Goal: Task Accomplishment & Management: Manage account settings

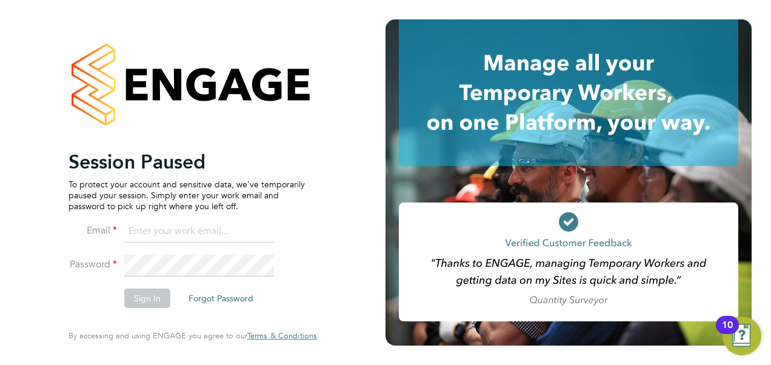
click at [161, 233] on input at bounding box center [199, 232] width 150 height 22
type input "vendorkeyaccounts2@hays.com"
drag, startPoint x: 135, startPoint y: 280, endPoint x: 137, endPoint y: 255, distance: 25.6
click at [137, 255] on li "Email vendorkeyaccounts2@hays.com" at bounding box center [186, 238] width 236 height 34
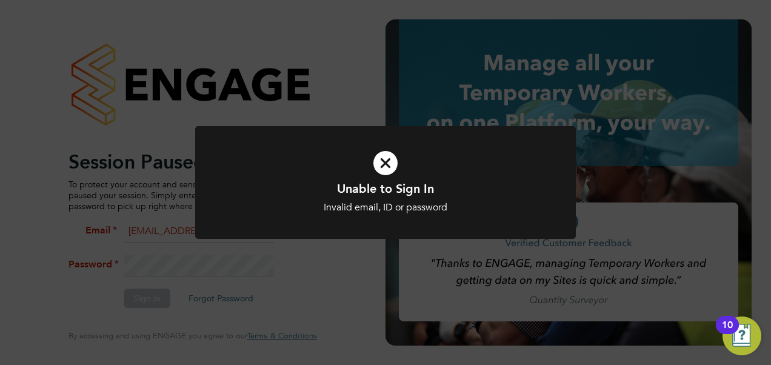
click at [202, 282] on div "Unable to Sign In Invalid email, ID or password Cancel Okay" at bounding box center [385, 182] width 771 height 365
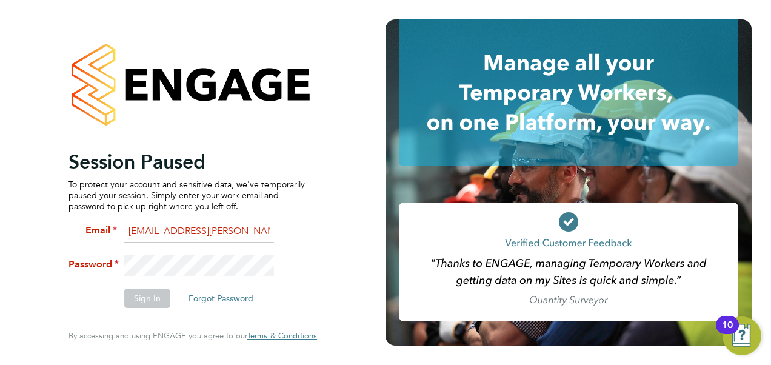
click at [54, 261] on div "Session Paused To protect your account and sensitive data, we've temporarily pa…" at bounding box center [192, 182] width 297 height 365
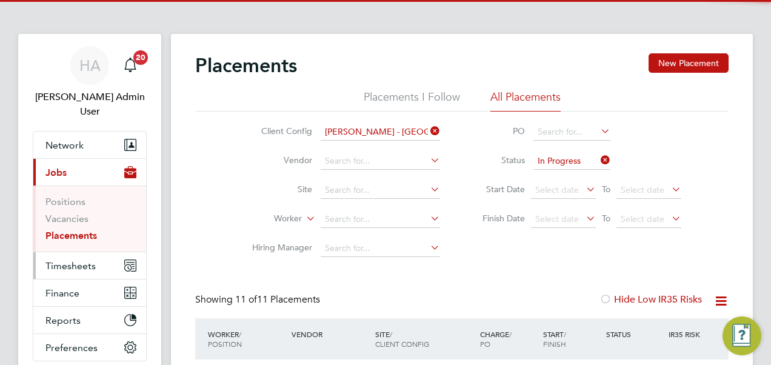
click at [50, 260] on span "Timesheets" at bounding box center [70, 266] width 50 height 12
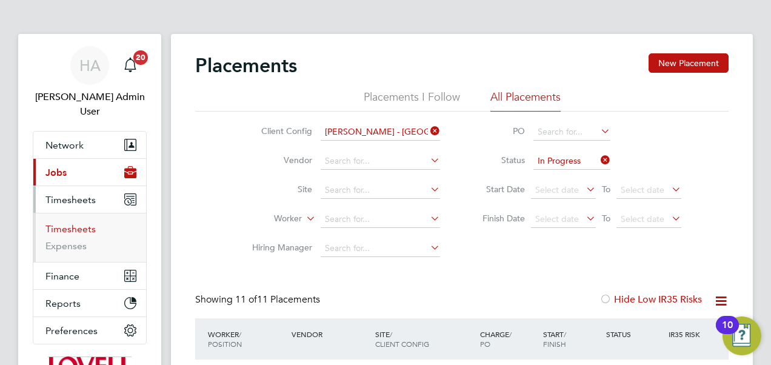
click at [78, 223] on link "Timesheets" at bounding box center [70, 229] width 50 height 12
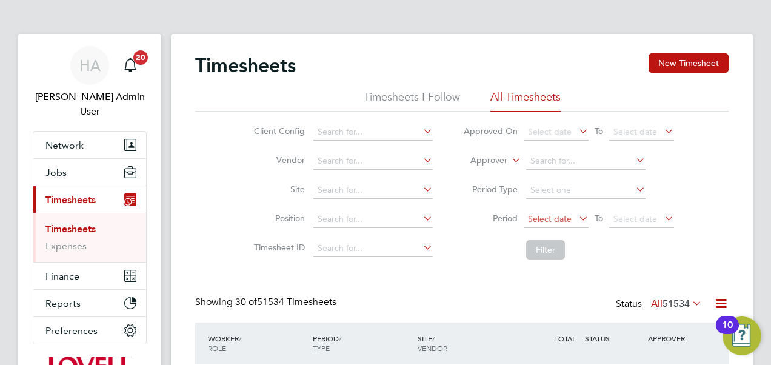
click at [561, 216] on span "Select date" at bounding box center [550, 218] width 44 height 11
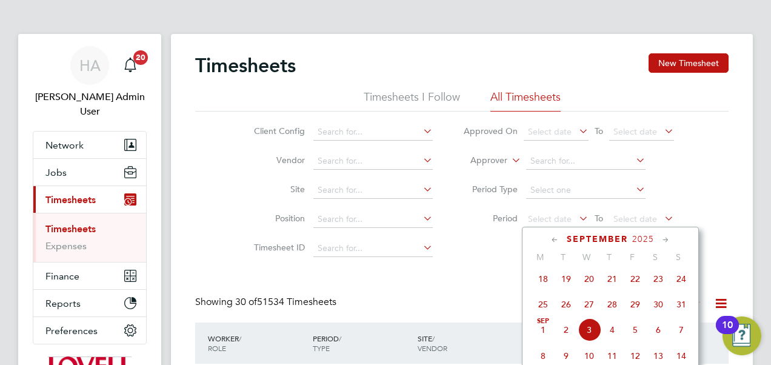
click at [658, 282] on span "23" at bounding box center [658, 278] width 23 height 23
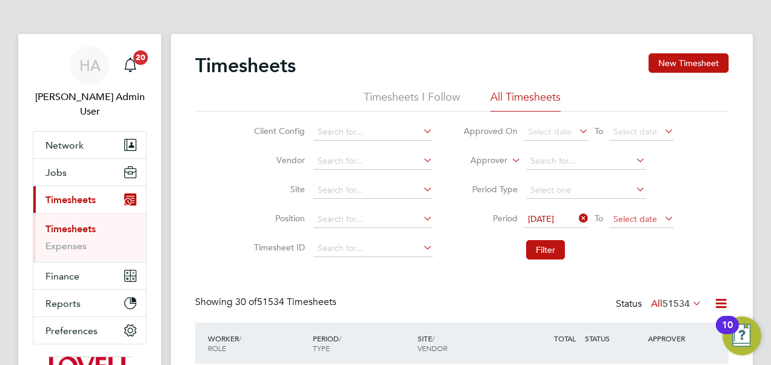
click at [639, 214] on span "Select date" at bounding box center [635, 218] width 44 height 11
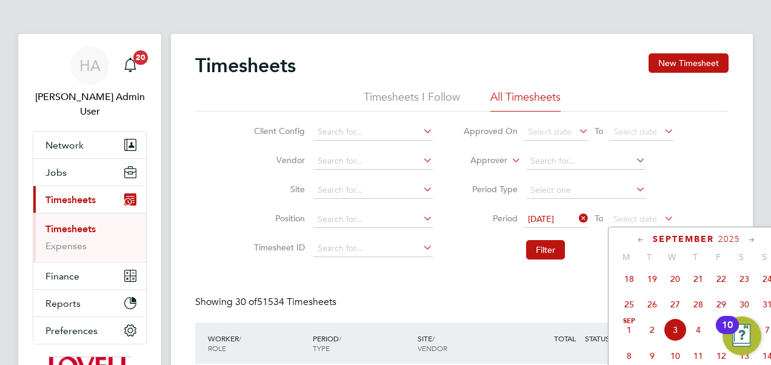
click at [725, 305] on span "29" at bounding box center [721, 304] width 23 height 23
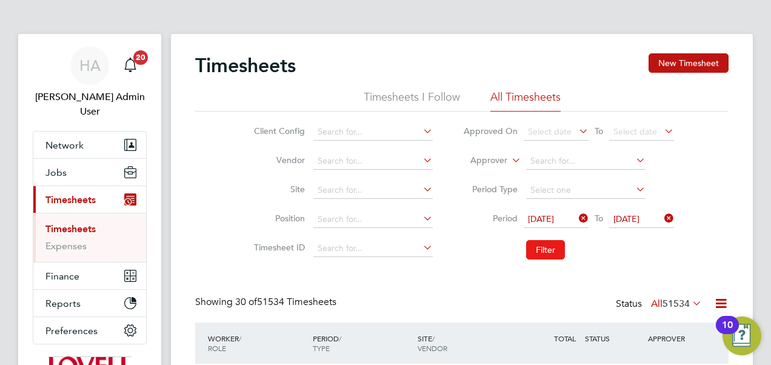
click at [548, 253] on button "Filter" at bounding box center [545, 249] width 39 height 19
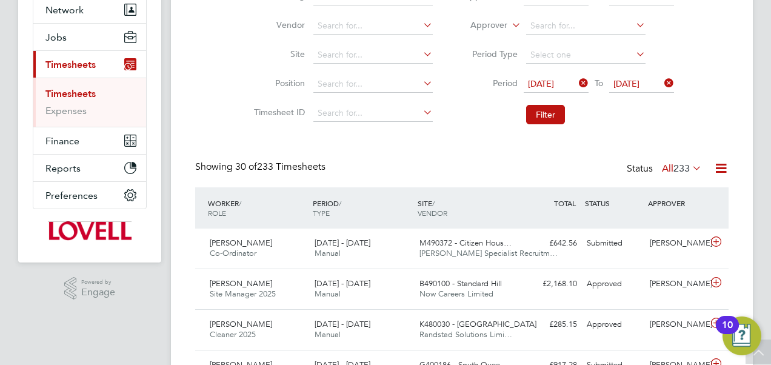
click at [662, 164] on label "All 233" at bounding box center [682, 168] width 40 height 12
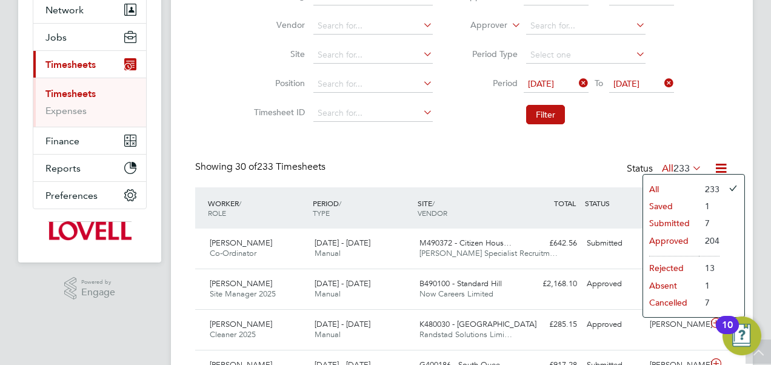
click at [673, 222] on li "Submitted" at bounding box center [671, 223] width 56 height 17
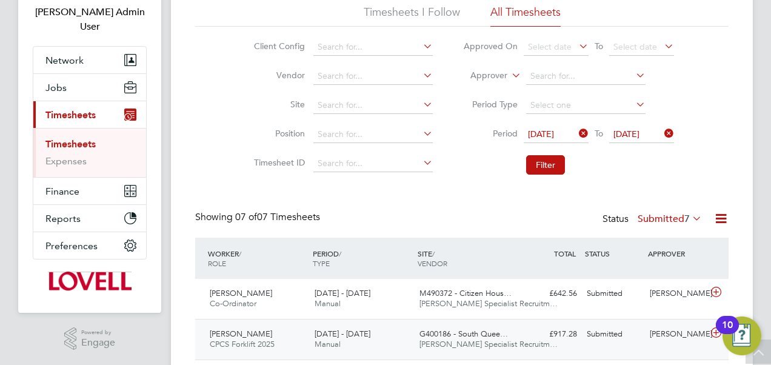
scroll to position [92, 0]
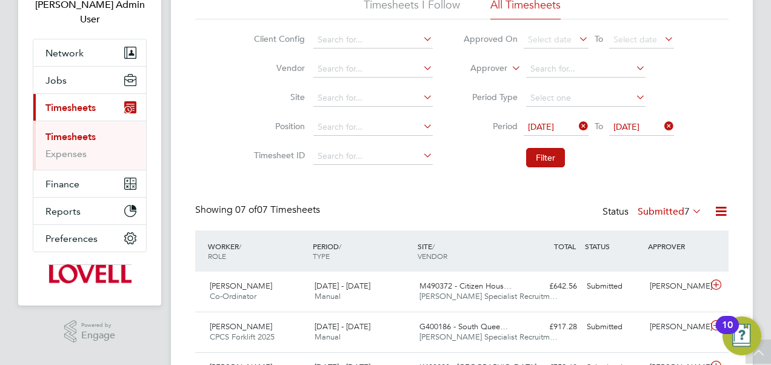
click at [509, 70] on icon at bounding box center [509, 64] width 0 height 11
click at [487, 86] on li "Worker" at bounding box center [477, 83] width 59 height 16
click at [563, 60] on li "Worker" at bounding box center [568, 69] width 241 height 29
click at [550, 65] on input at bounding box center [585, 69] width 119 height 17
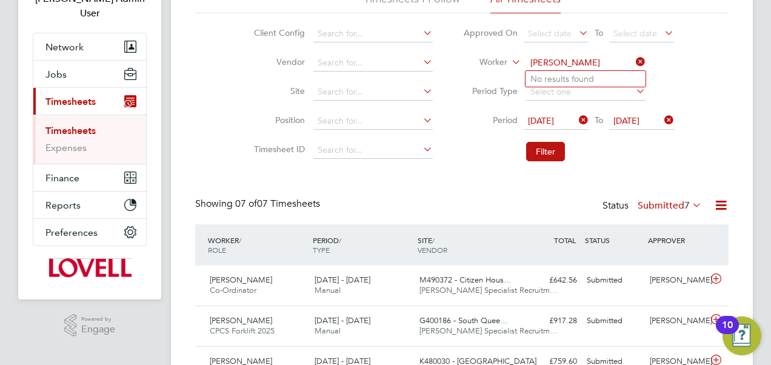
scroll to position [98, 0]
drag, startPoint x: 567, startPoint y: 61, endPoint x: 503, endPoint y: 58, distance: 64.3
click at [503, 58] on li "Worker tim wells" at bounding box center [568, 62] width 241 height 29
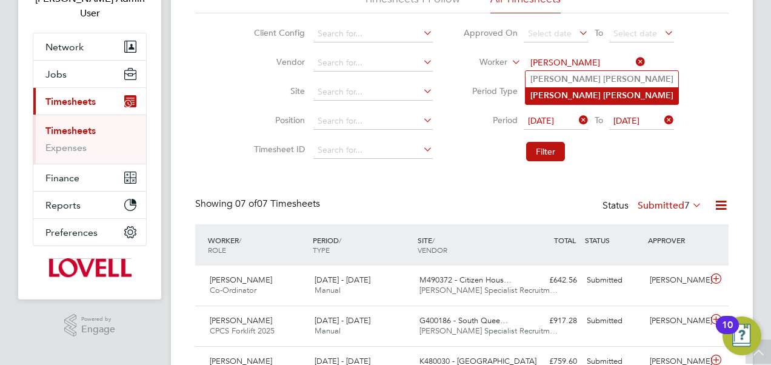
click at [543, 88] on li "Craig Ward" at bounding box center [601, 95] width 153 height 16
type input "Craig Ward"
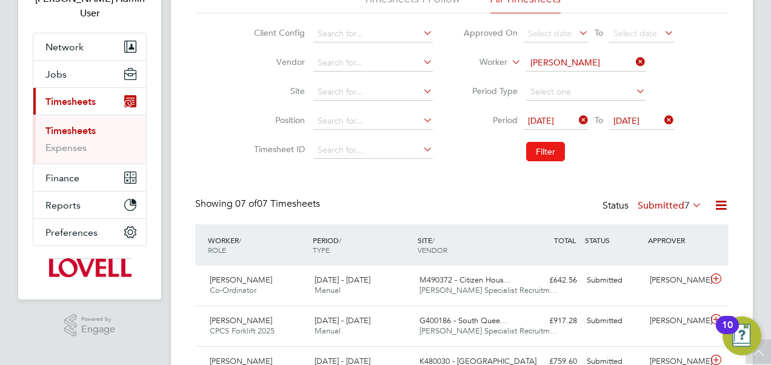
click at [541, 144] on button "Filter" at bounding box center [545, 151] width 39 height 19
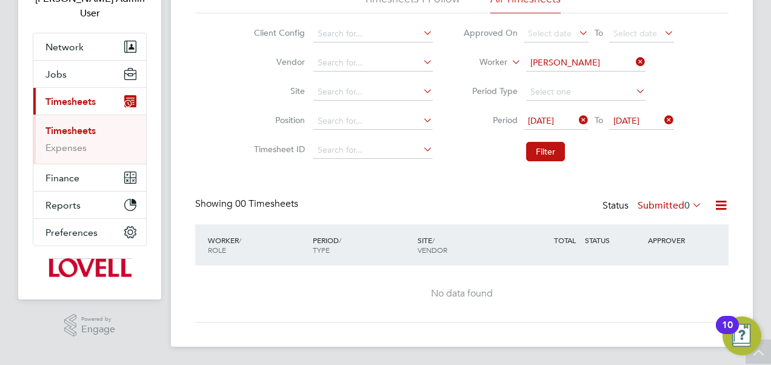
click at [656, 198] on div "Status Submitted 0" at bounding box center [653, 206] width 102 height 17
click at [690, 204] on icon at bounding box center [690, 204] width 0 height 17
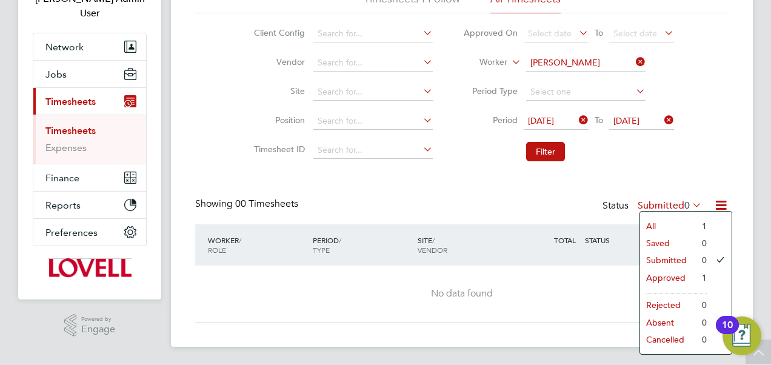
click at [667, 225] on li "All" at bounding box center [668, 226] width 56 height 17
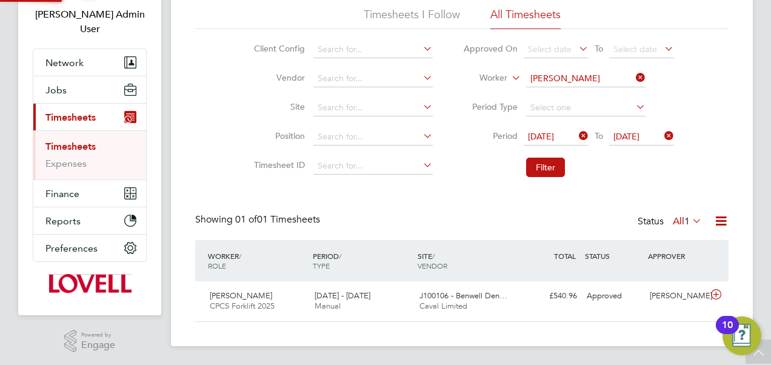
scroll to position [30, 105]
click at [370, 293] on span "[DATE] - [DATE]" at bounding box center [343, 295] width 56 height 10
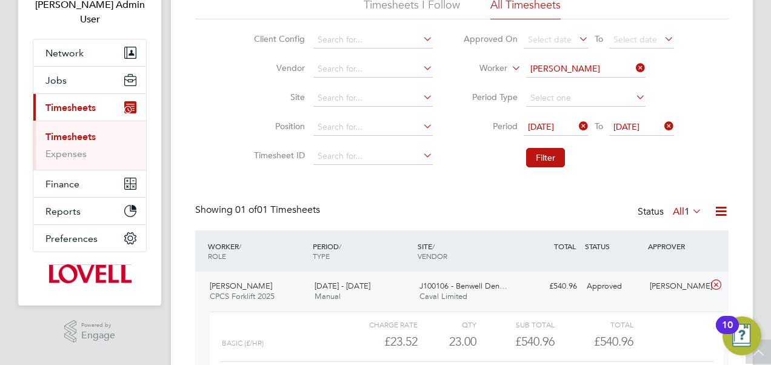
scroll to position [193, 0]
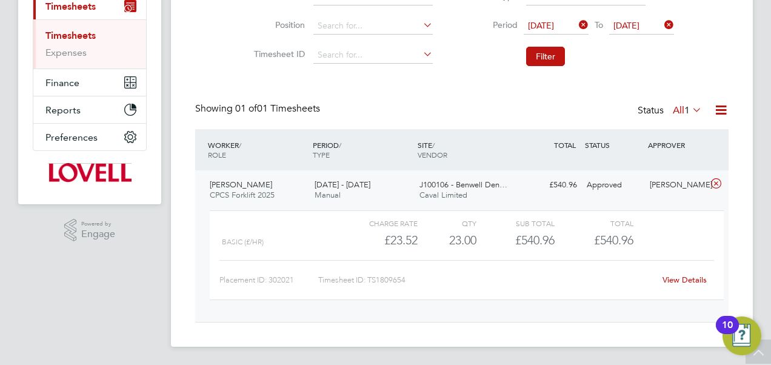
click at [678, 279] on link "View Details" at bounding box center [684, 280] width 44 height 10
click at [576, 24] on icon at bounding box center [576, 24] width 0 height 17
click at [662, 21] on icon at bounding box center [662, 24] width 0 height 17
click at [560, 53] on button "Filter" at bounding box center [545, 56] width 39 height 19
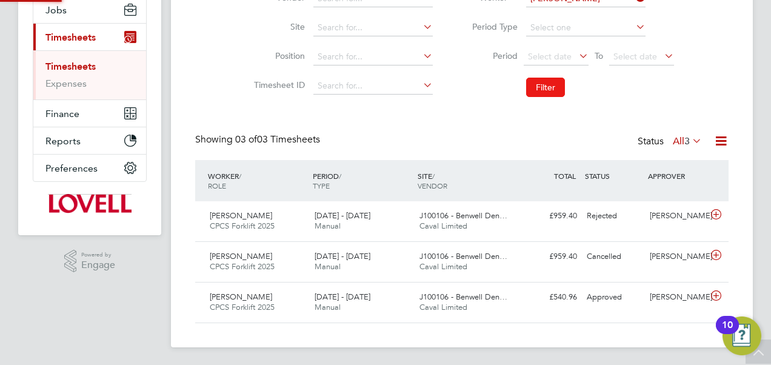
scroll to position [6, 6]
click at [361, 247] on div "30 Aug - 5 Sep 2025 Manual" at bounding box center [362, 262] width 105 height 30
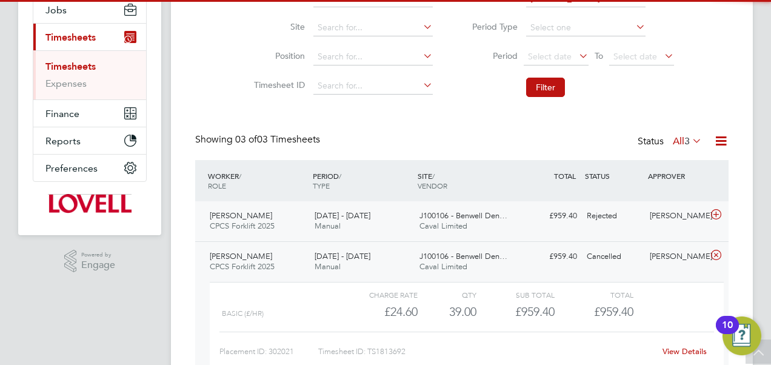
scroll to position [274, 0]
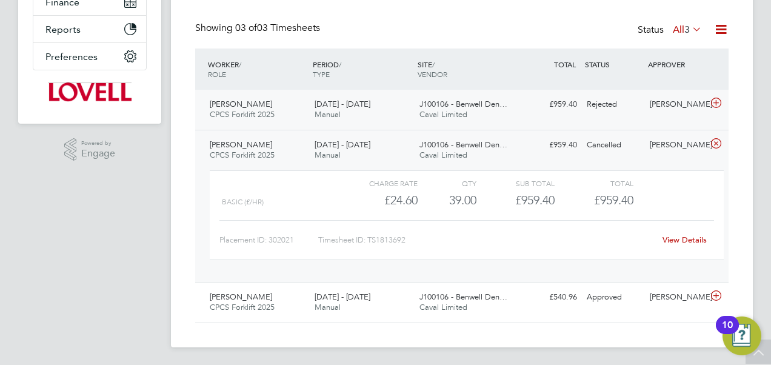
click at [456, 108] on span "J100106 - Benwell Den…" at bounding box center [463, 104] width 88 height 10
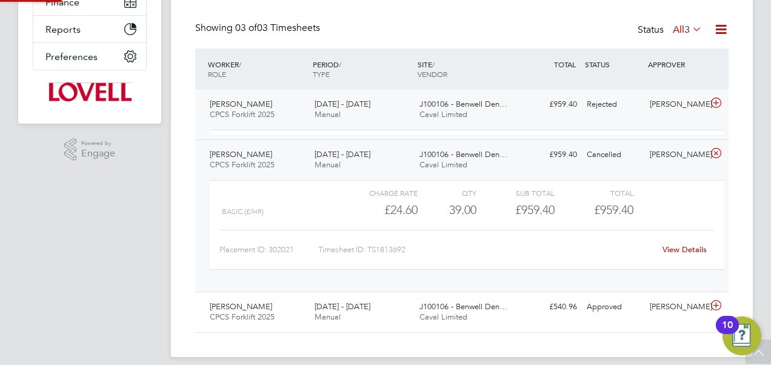
scroll to position [21, 118]
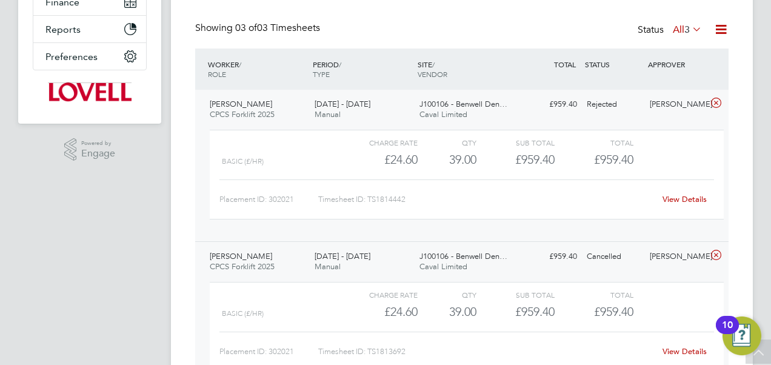
click at [676, 196] on link "View Details" at bounding box center [684, 199] width 44 height 10
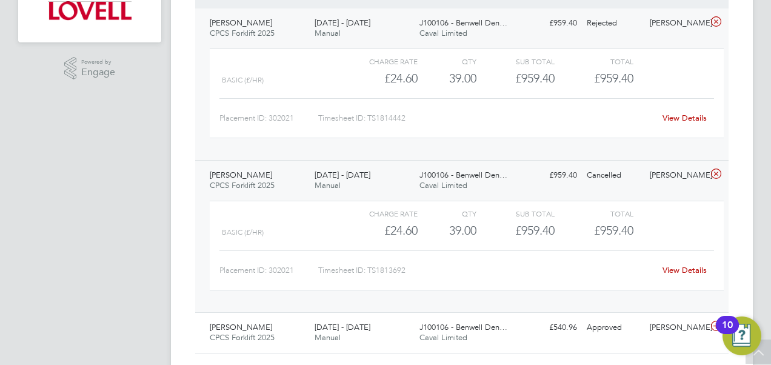
scroll to position [385, 0]
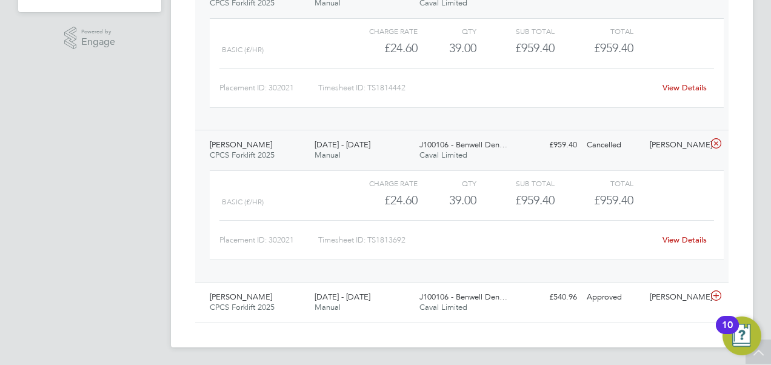
click at [671, 239] on link "View Details" at bounding box center [684, 240] width 44 height 10
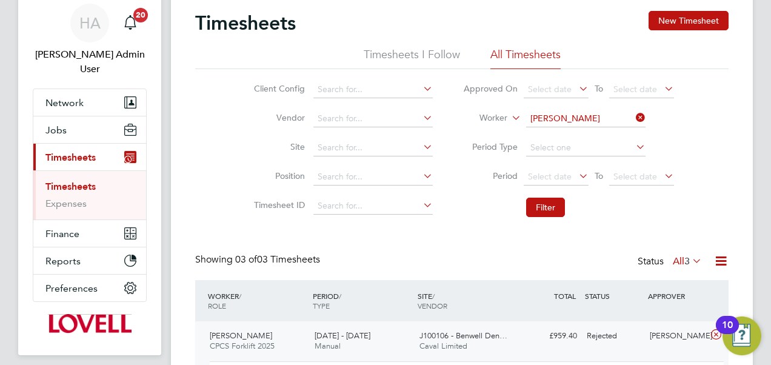
scroll to position [12, 0]
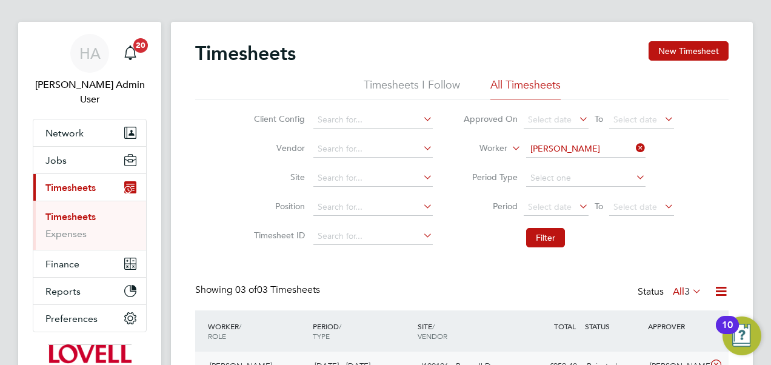
click at [633, 147] on icon at bounding box center [633, 147] width 0 height 17
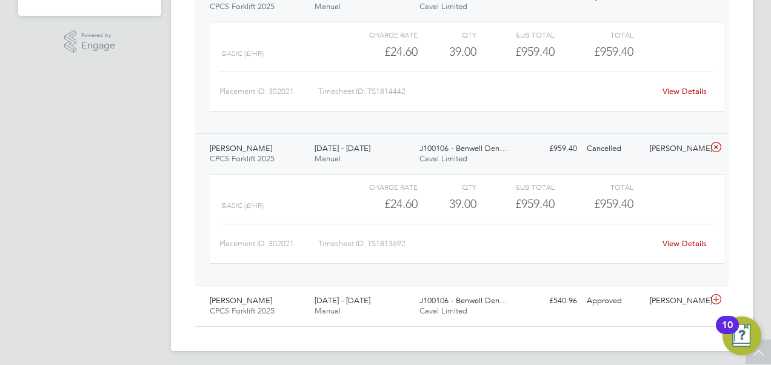
scroll to position [385, 0]
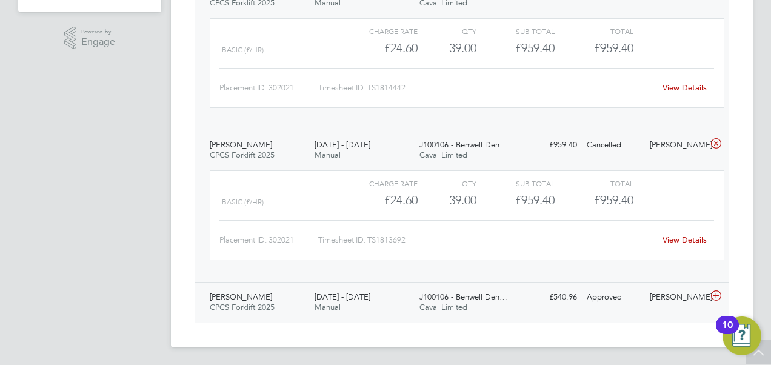
click at [376, 304] on div "23 - 29 Aug 2025 Manual" at bounding box center [362, 302] width 105 height 30
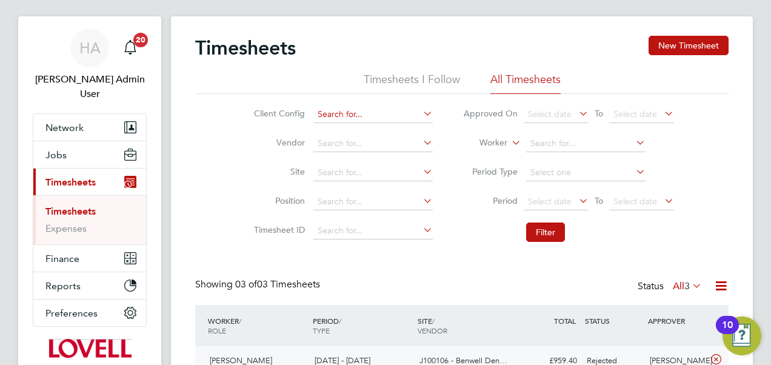
scroll to position [16, 0]
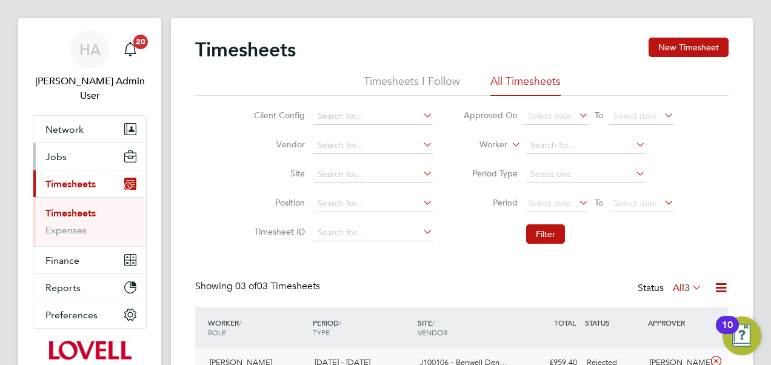
click at [50, 151] on span "Jobs" at bounding box center [55, 157] width 21 height 12
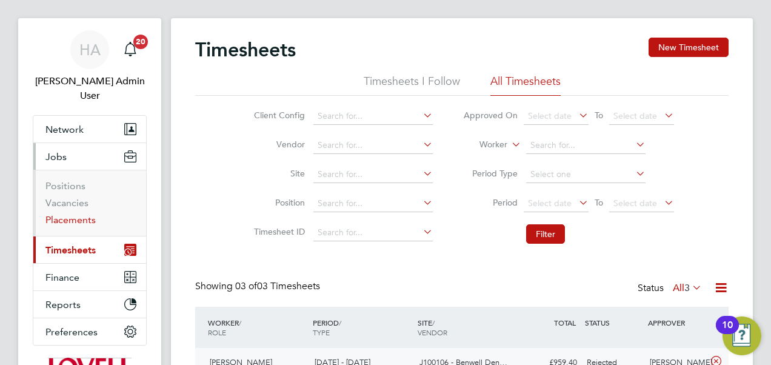
click at [58, 214] on link "Placements" at bounding box center [70, 220] width 50 height 12
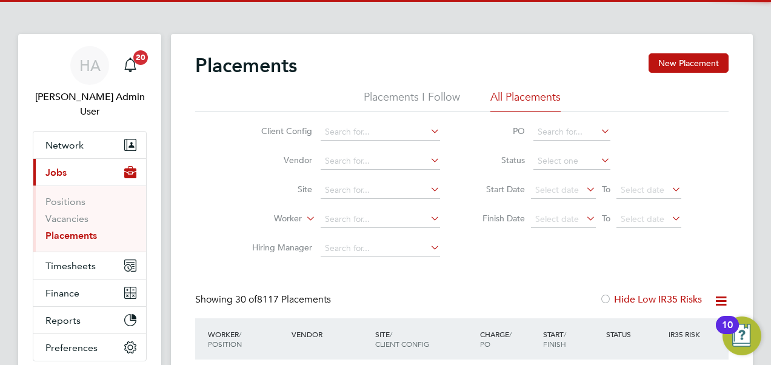
scroll to position [35, 105]
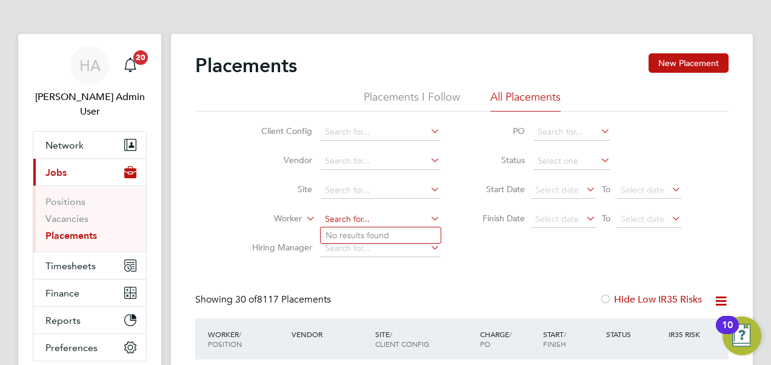
click at [332, 220] on input at bounding box center [380, 219] width 119 height 17
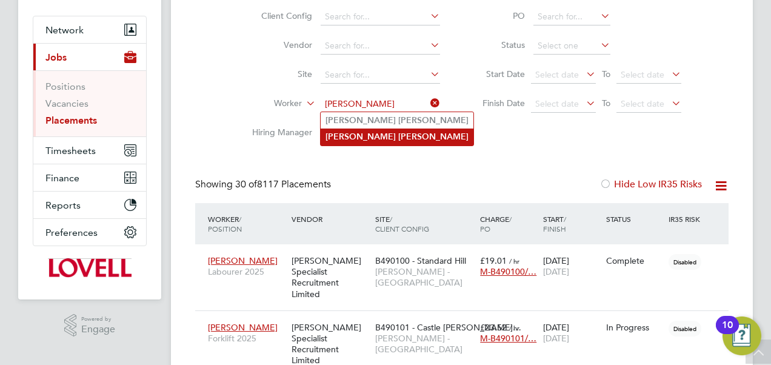
click at [364, 128] on li "Craig Ward" at bounding box center [397, 136] width 153 height 16
type input "Craig Ward"
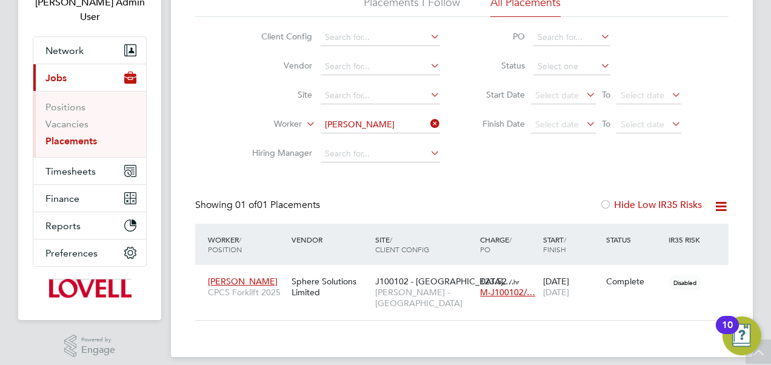
click at [428, 125] on icon at bounding box center [428, 123] width 0 height 17
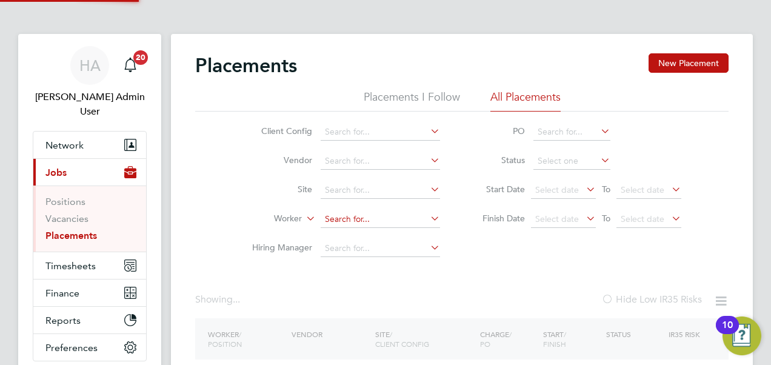
click at [336, 212] on input at bounding box center [380, 219] width 119 height 17
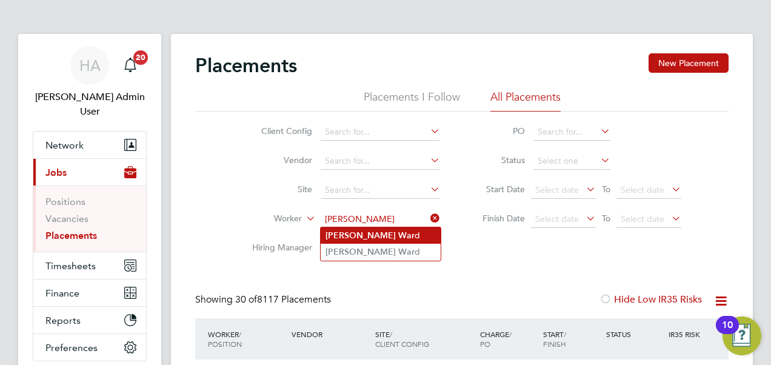
click at [398, 237] on b "War" at bounding box center [406, 235] width 16 height 10
type input "[PERSON_NAME]"
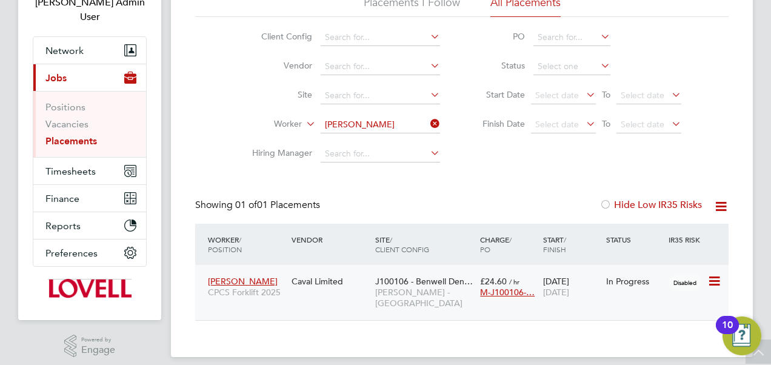
click at [404, 285] on span "J100106 - Benwell Den…" at bounding box center [424, 281] width 98 height 11
click at [73, 165] on span "Timesheets" at bounding box center [70, 171] width 50 height 12
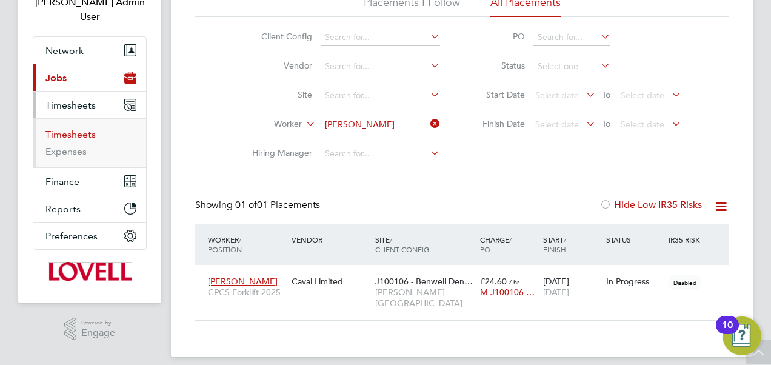
click at [82, 128] on link "Timesheets" at bounding box center [70, 134] width 50 height 12
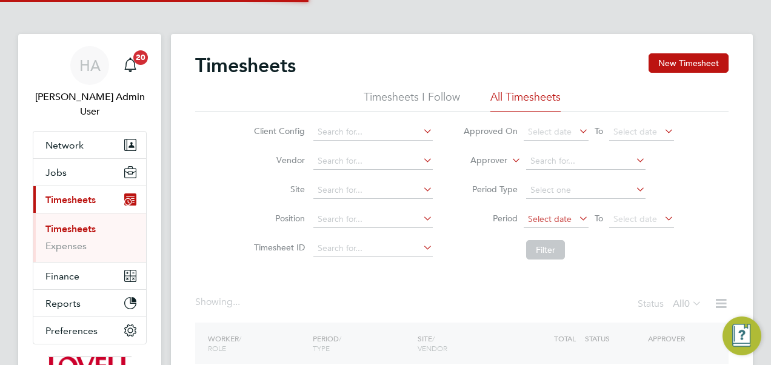
click at [560, 221] on span "Select date" at bounding box center [550, 218] width 44 height 11
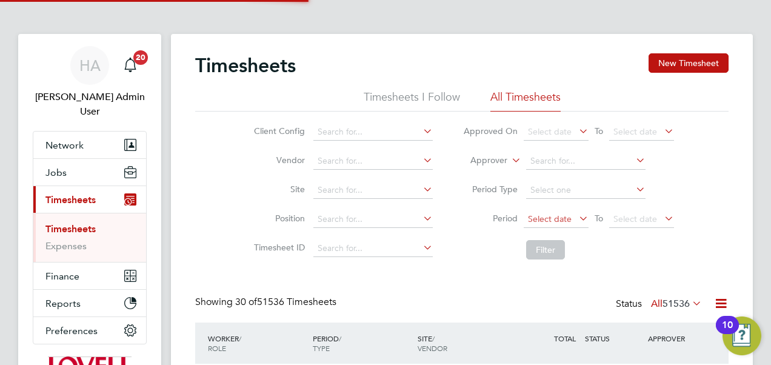
scroll to position [6, 6]
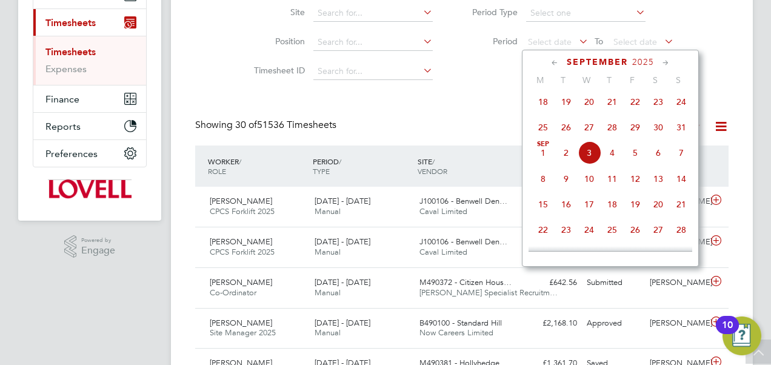
click at [662, 104] on span "23" at bounding box center [658, 101] width 23 height 23
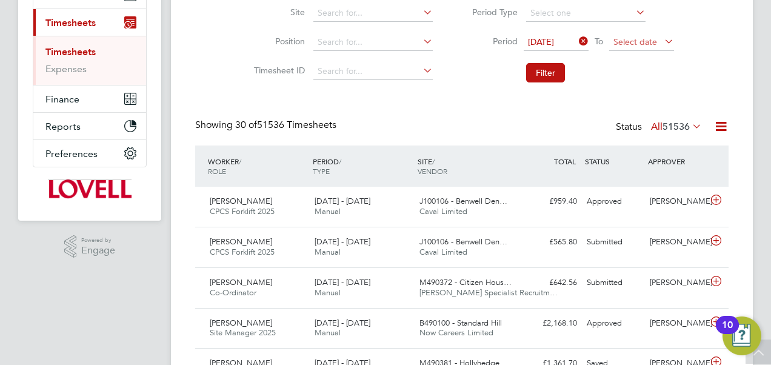
click at [641, 46] on span "Select date" at bounding box center [635, 41] width 44 height 11
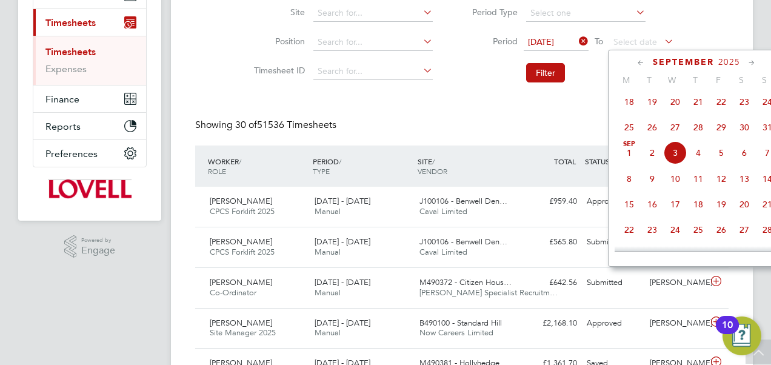
click at [722, 134] on span "29" at bounding box center [721, 127] width 23 height 23
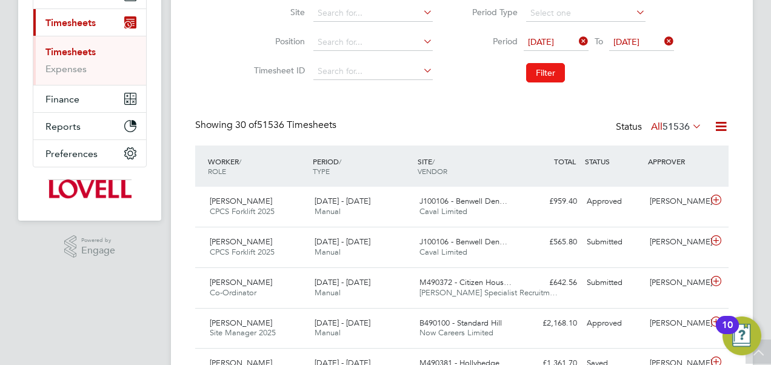
click at [556, 68] on button "Filter" at bounding box center [545, 72] width 39 height 19
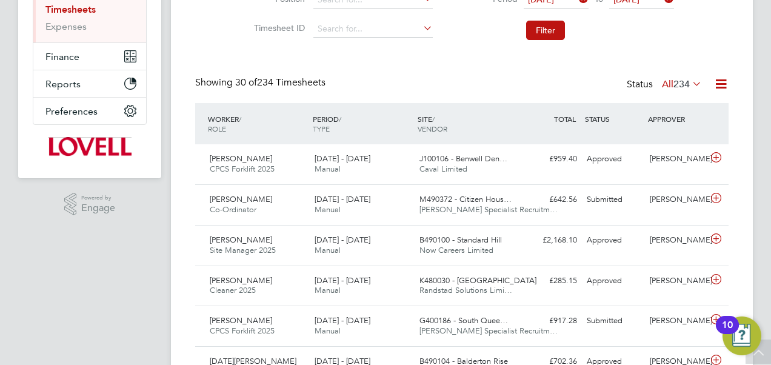
click at [690, 82] on icon at bounding box center [690, 83] width 0 height 17
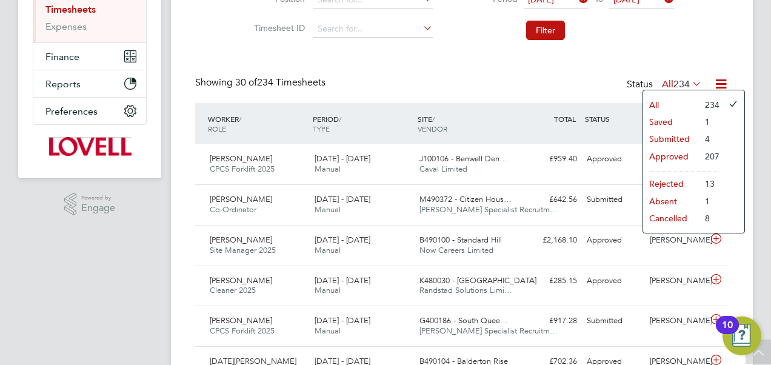
click at [663, 138] on li "Submitted" at bounding box center [671, 138] width 56 height 17
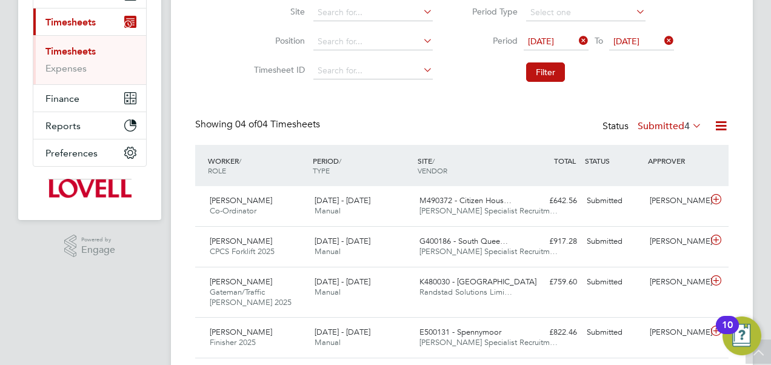
scroll to position [177, 0]
click at [576, 38] on icon at bounding box center [576, 41] width 0 height 17
click at [553, 35] on span "Select date" at bounding box center [556, 43] width 65 height 16
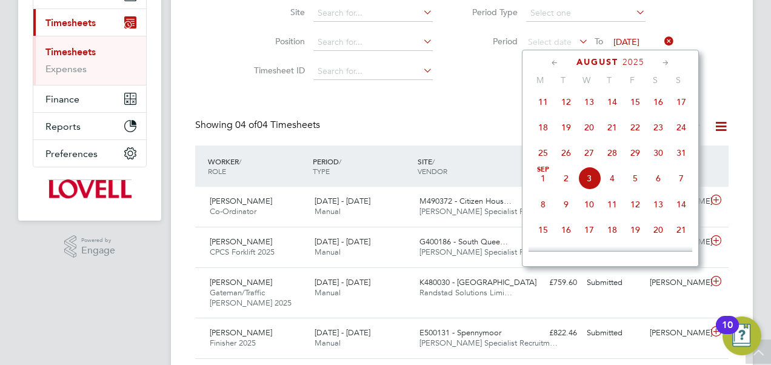
scroll to position [338, 0]
click at [656, 107] on span "16" at bounding box center [658, 101] width 23 height 23
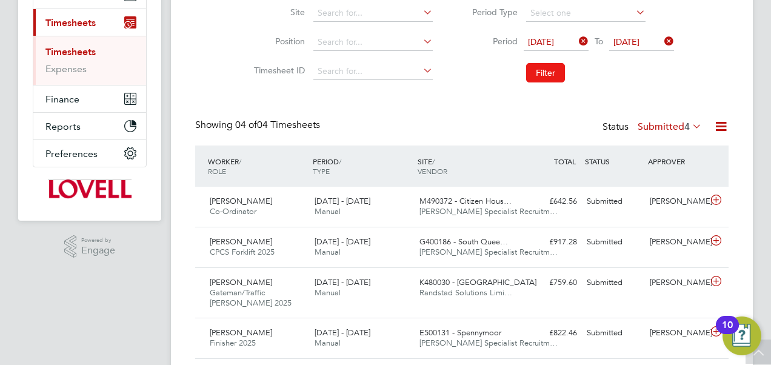
click at [544, 64] on button "Filter" at bounding box center [545, 72] width 39 height 19
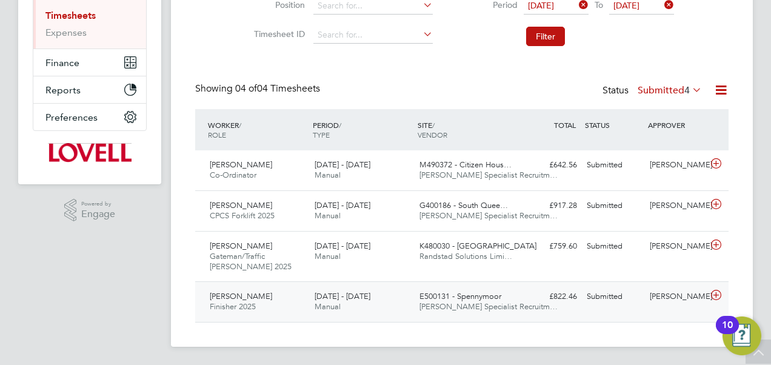
click at [367, 292] on span "[DATE] - [DATE]" at bounding box center [343, 296] width 56 height 10
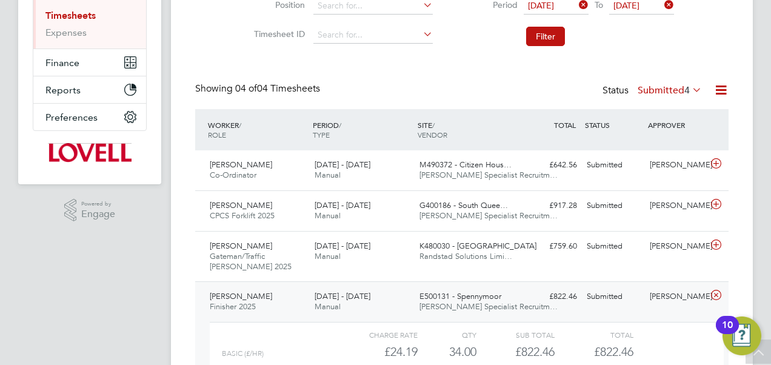
scroll to position [325, 0]
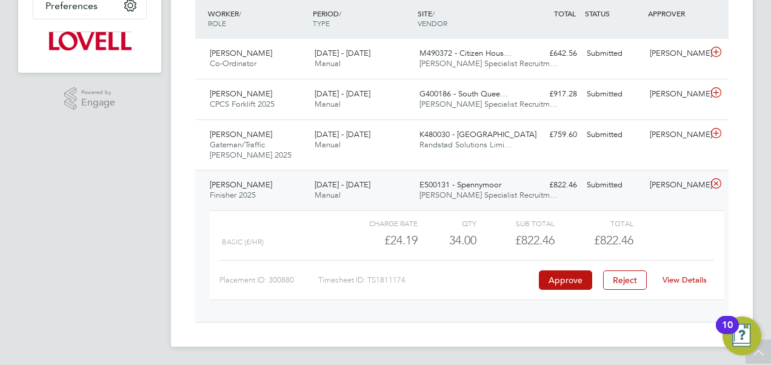
click at [675, 282] on link "View Details" at bounding box center [684, 280] width 44 height 10
click at [417, 144] on div "K480030 - Littlehampton Randstad Solutions Limi…" at bounding box center [467, 140] width 105 height 30
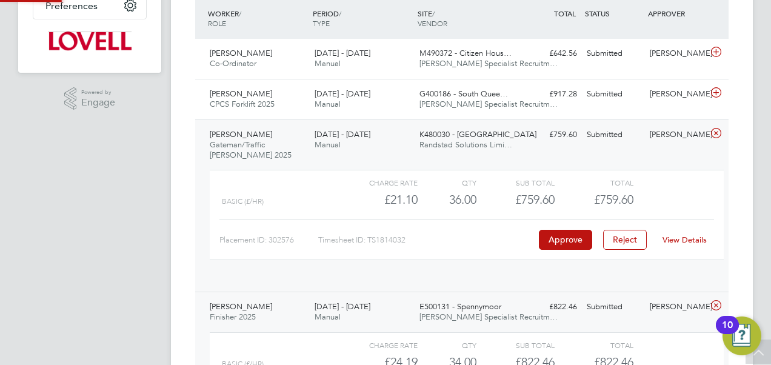
scroll to position [21, 118]
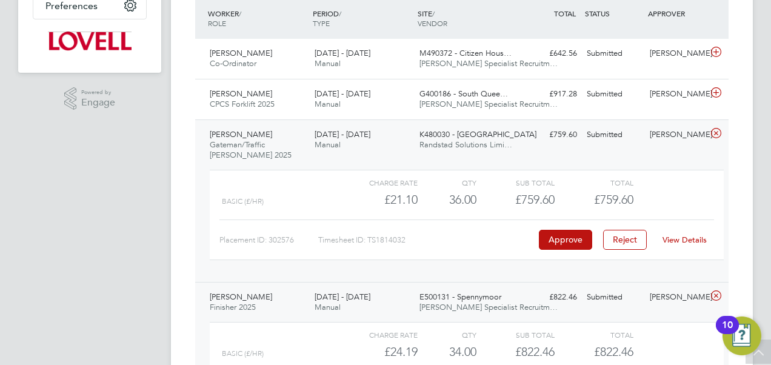
click at [671, 241] on link "View Details" at bounding box center [684, 240] width 44 height 10
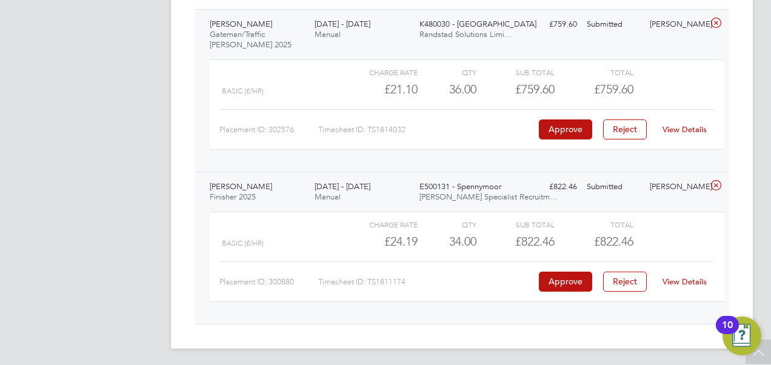
scroll to position [436, 0]
click at [687, 276] on link "View Details" at bounding box center [684, 281] width 44 height 10
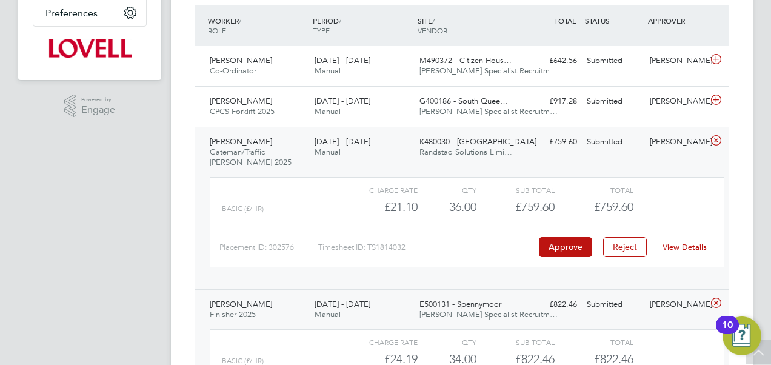
scroll to position [317, 0]
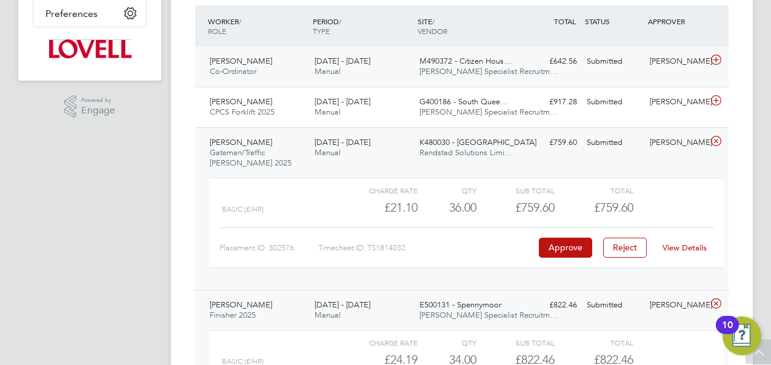
click at [593, 75] on div "Martin Jakubec Co-Ordinator 23 - 29 Aug 2025 23 - 29 Aug 2025 Manual M490372 - …" at bounding box center [461, 67] width 533 height 40
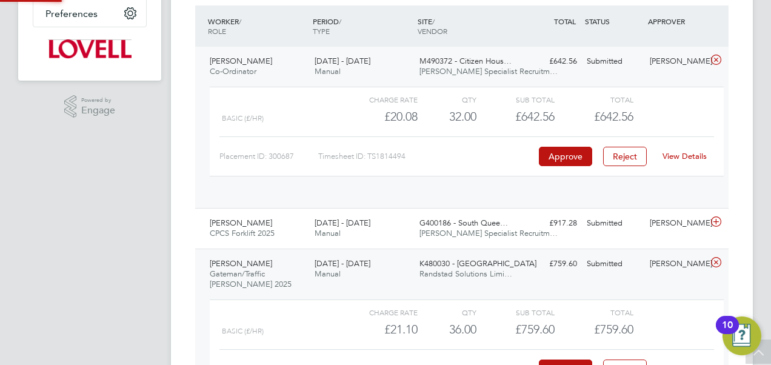
scroll to position [21, 118]
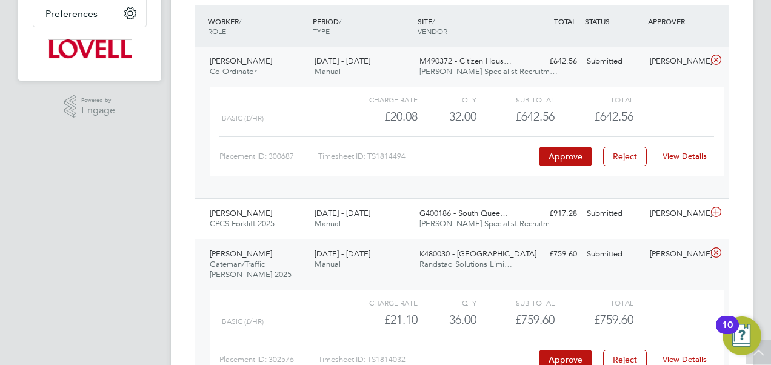
click at [674, 153] on link "View Details" at bounding box center [684, 156] width 44 height 10
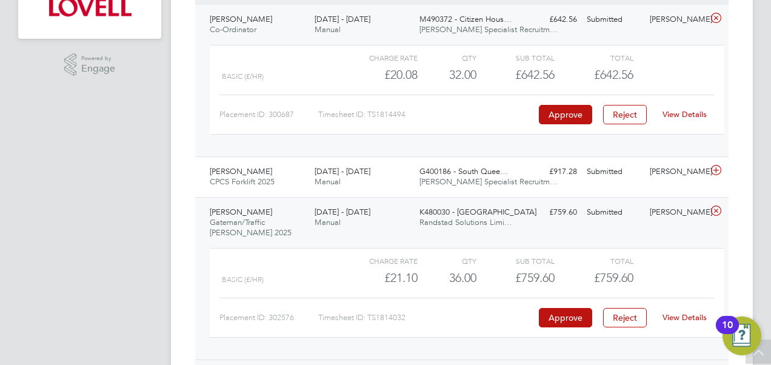
scroll to position [370, 0]
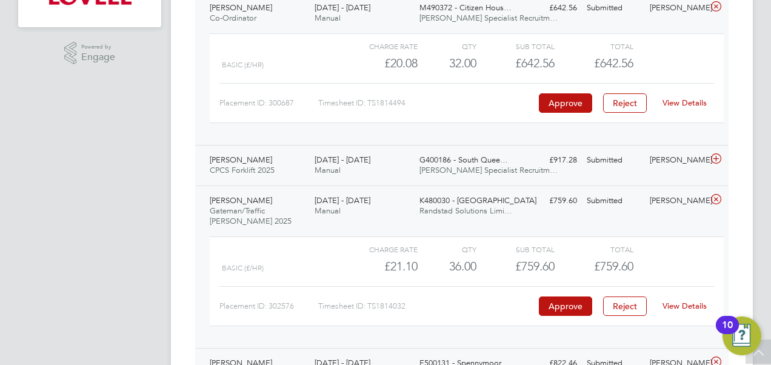
click at [468, 155] on span "G400186 - South Quee…" at bounding box center [463, 160] width 88 height 10
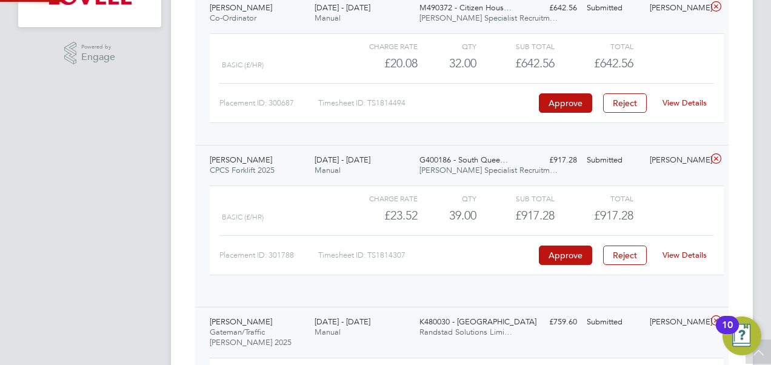
scroll to position [21, 118]
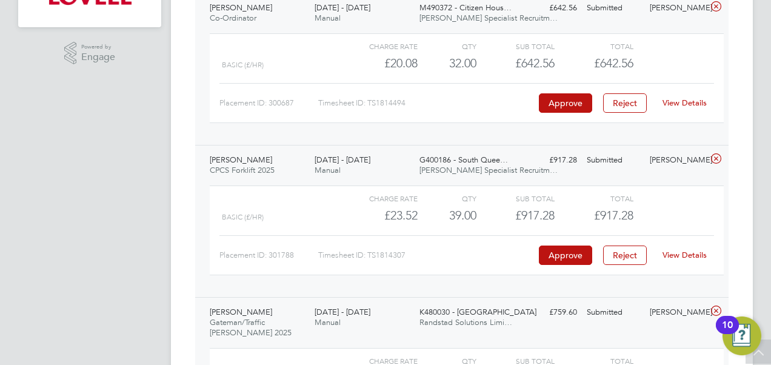
click at [674, 256] on link "View Details" at bounding box center [684, 255] width 44 height 10
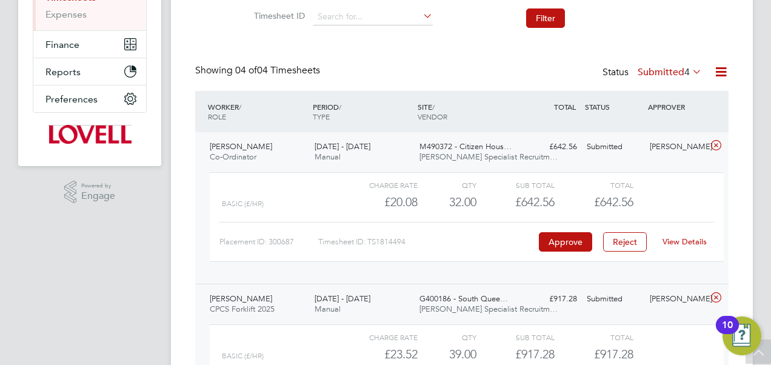
scroll to position [230, 0]
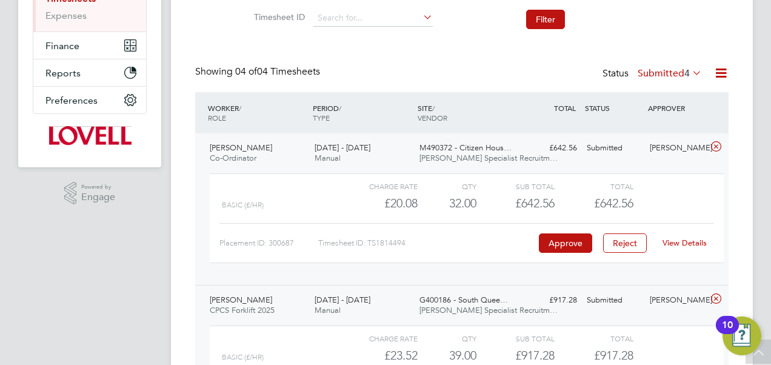
click at [721, 71] on icon at bounding box center [720, 72] width 15 height 15
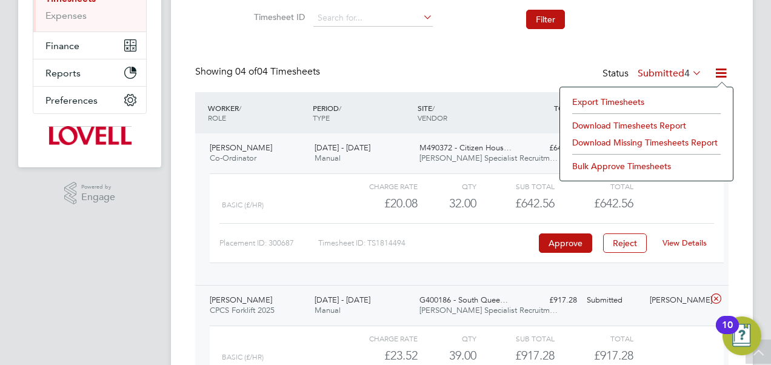
click at [636, 124] on li "Download Timesheets Report" at bounding box center [646, 125] width 161 height 17
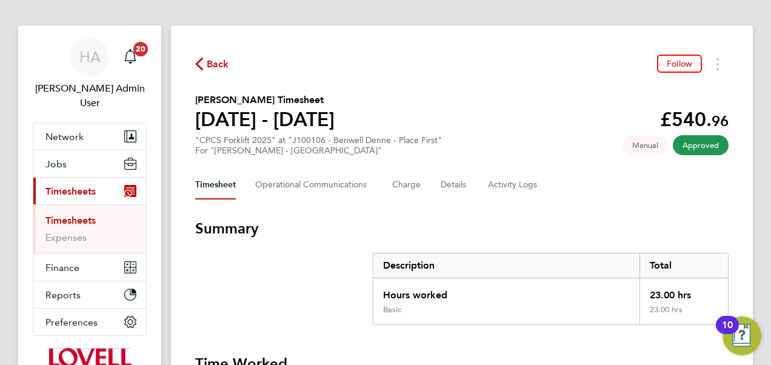
scroll to position [9, 0]
click at [286, 303] on section "Summary Description Total Hours worked 23.00 hrs Basic 23.00 hrs" at bounding box center [461, 271] width 533 height 106
click at [304, 181] on Communications-tab "Operational Communications" at bounding box center [314, 184] width 118 height 29
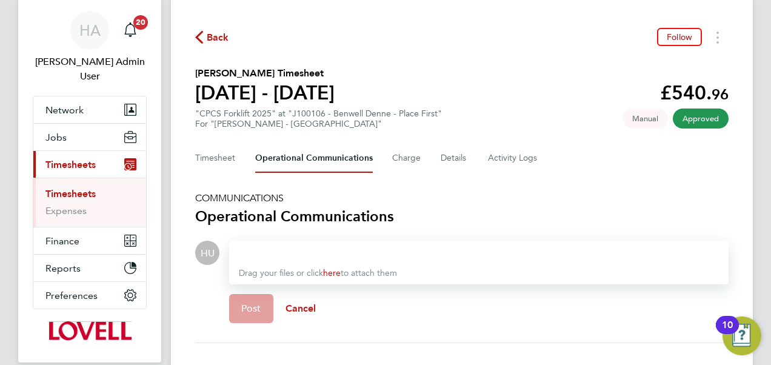
scroll to position [35, 0]
click at [498, 161] on Logs-tab "Activity Logs" at bounding box center [513, 158] width 51 height 29
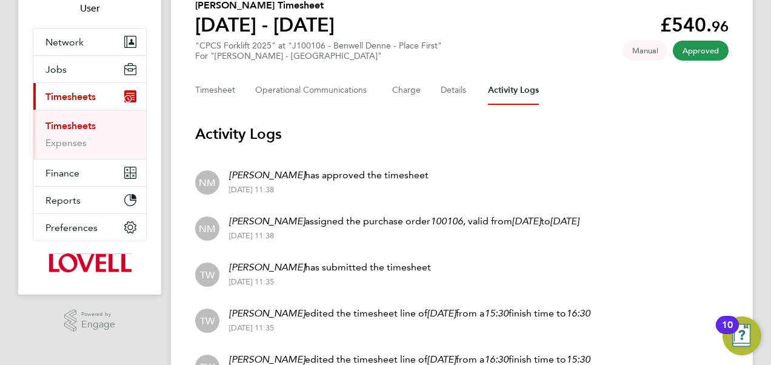
scroll to position [101, 0]
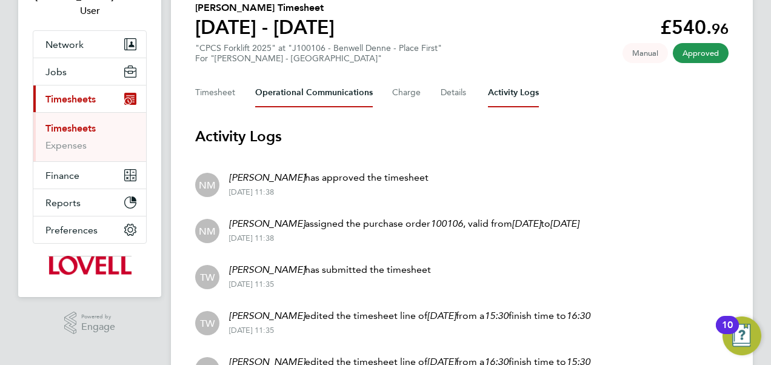
click at [305, 94] on Communications-tab "Operational Communications" at bounding box center [314, 92] width 118 height 29
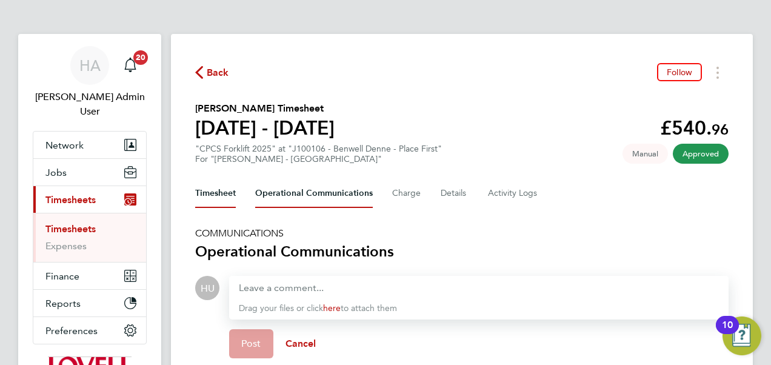
click at [212, 195] on button "Timesheet" at bounding box center [215, 193] width 41 height 29
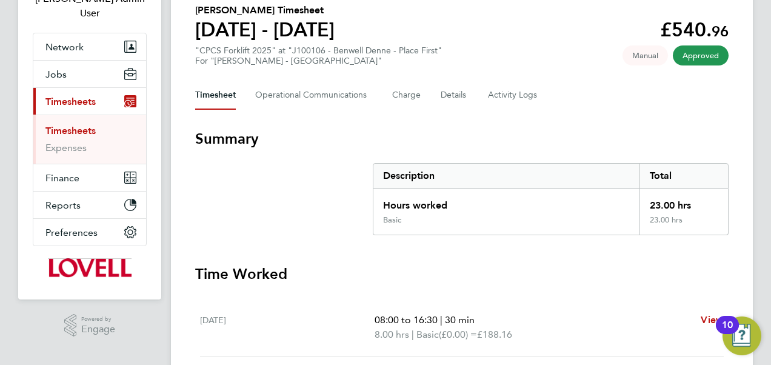
scroll to position [101, 0]
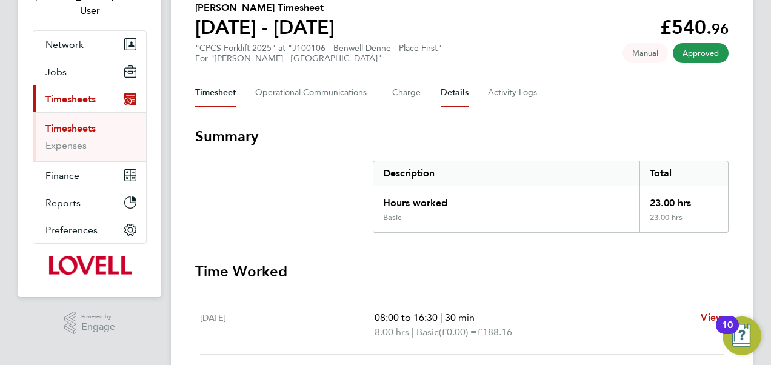
click at [456, 95] on button "Details" at bounding box center [455, 92] width 28 height 29
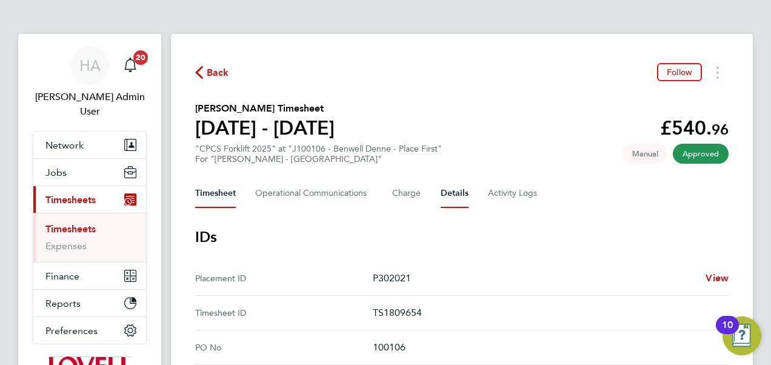
drag, startPoint x: 221, startPoint y: 190, endPoint x: 195, endPoint y: 199, distance: 27.8
click at [213, 195] on button "Timesheet" at bounding box center [215, 193] width 41 height 29
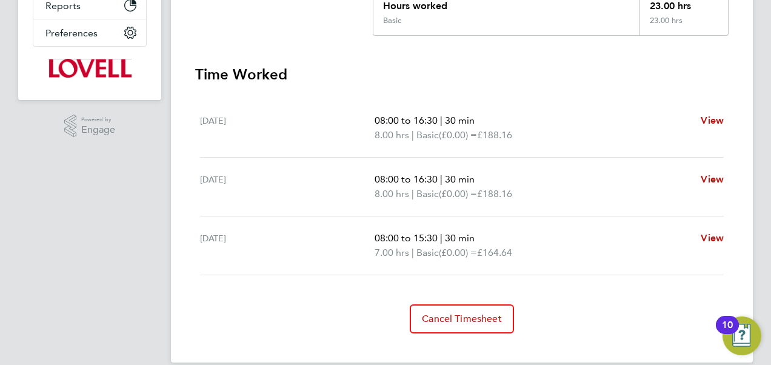
scroll to position [298, 0]
click at [274, 79] on h3 "Time Worked" at bounding box center [461, 73] width 533 height 19
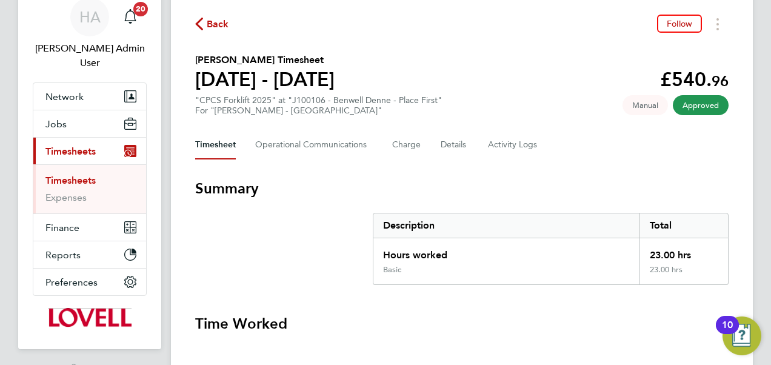
scroll to position [49, 0]
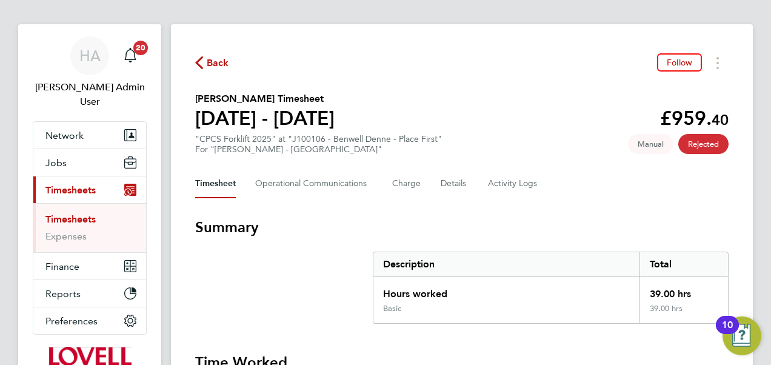
scroll to position [10, 0]
click at [219, 55] on span "Back" at bounding box center [218, 62] width 22 height 15
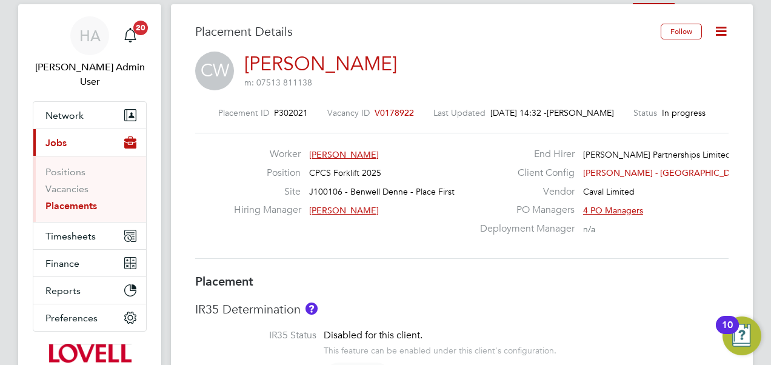
click at [722, 30] on icon at bounding box center [720, 31] width 15 height 15
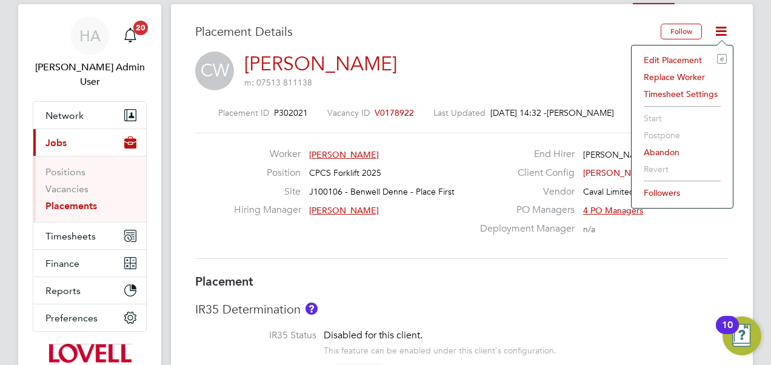
click at [668, 58] on li "Edit Placement e" at bounding box center [682, 60] width 89 height 17
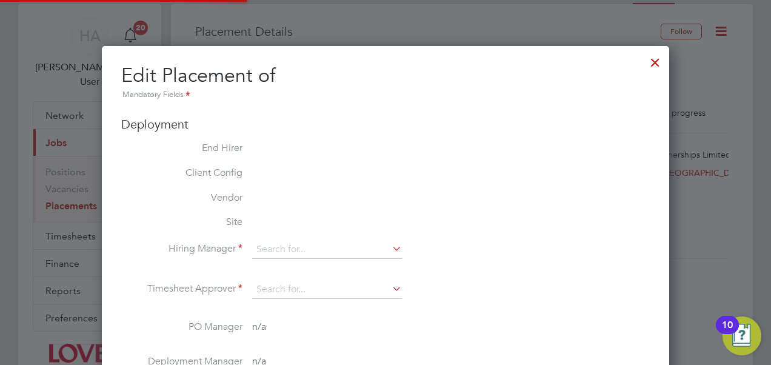
type input "Nick MacKinnon"
type input "27 Aug 2025"
type input "05 Sep 2025"
type input "08:00"
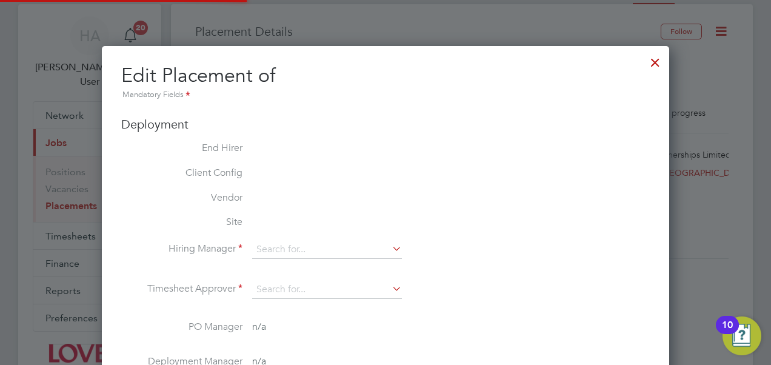
type input "17:00"
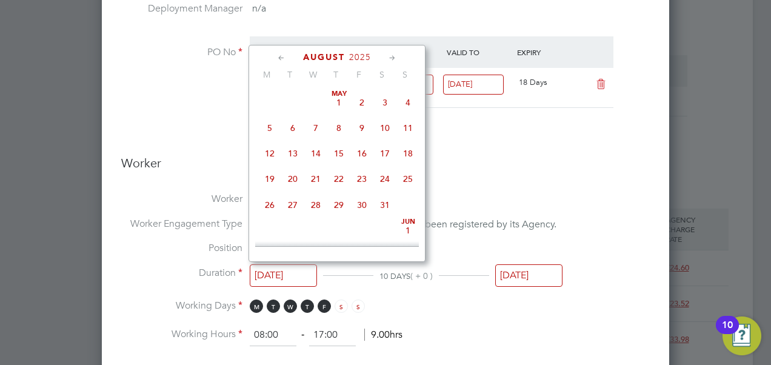
click at [292, 268] on input "27 Aug 2025" at bounding box center [283, 275] width 67 height 22
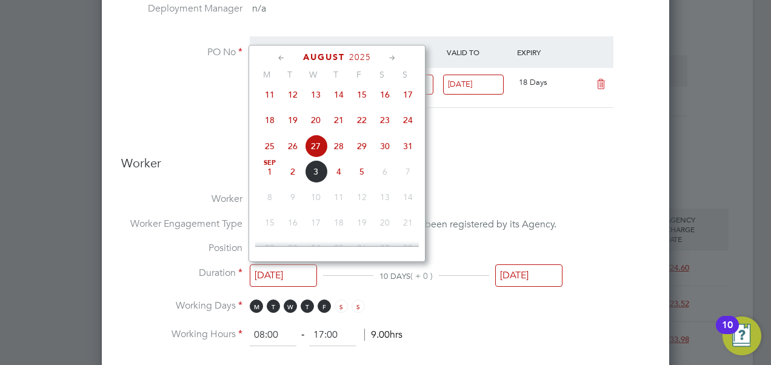
click at [314, 122] on span "20" at bounding box center [315, 119] width 23 height 23
type input "20 Aug 2025"
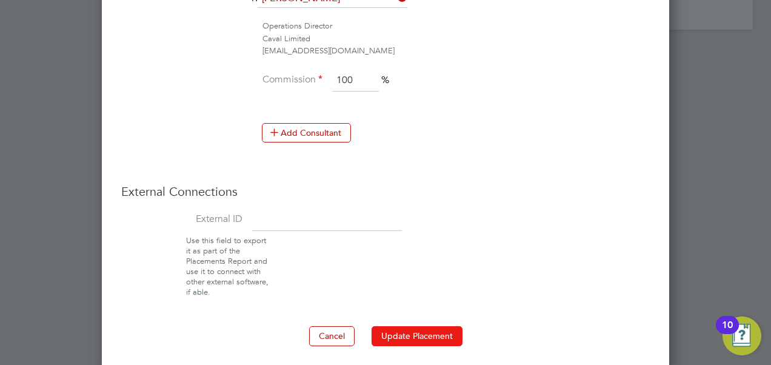
click at [433, 326] on button "Update Placement" at bounding box center [416, 335] width 91 height 19
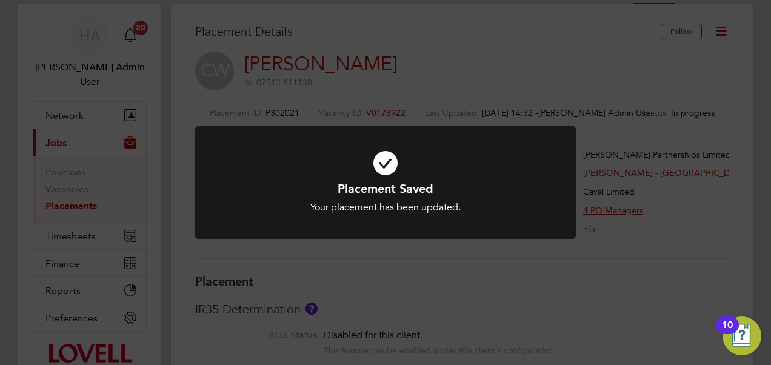
click at [486, 275] on div "Placement Saved Your placement has been updated. Cancel Okay" at bounding box center [385, 182] width 771 height 365
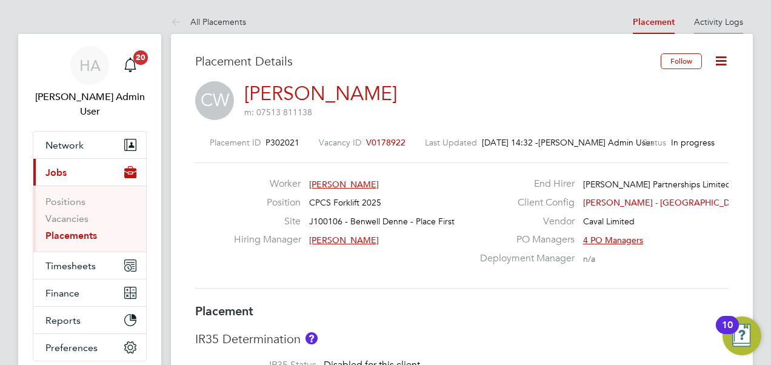
click at [712, 28] on li "Activity Logs" at bounding box center [718, 22] width 49 height 24
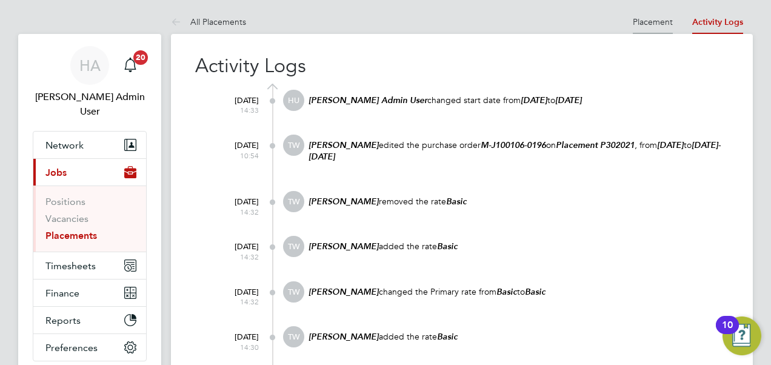
click at [647, 18] on link "Placement" at bounding box center [653, 21] width 40 height 11
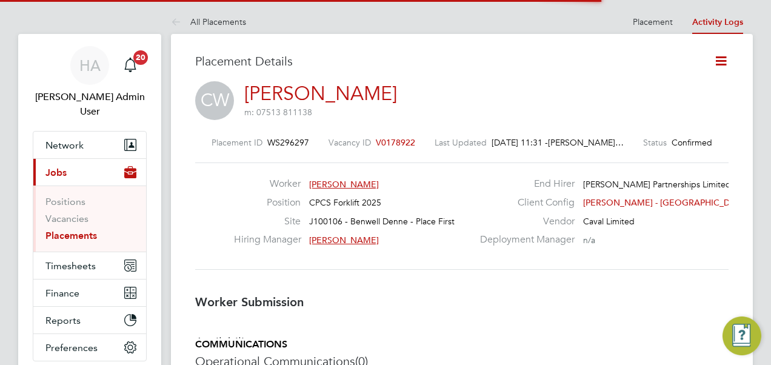
scroll to position [6, 6]
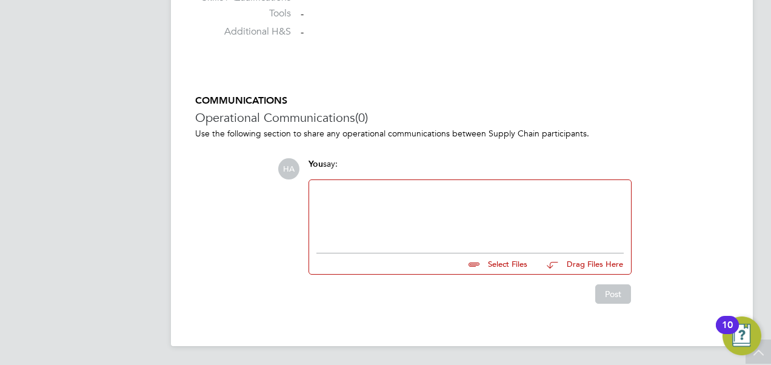
click at [353, 207] on div at bounding box center [469, 213] width 307 height 52
click at [385, 198] on div "Nicola Brooke" at bounding box center [469, 213] width 307 height 52
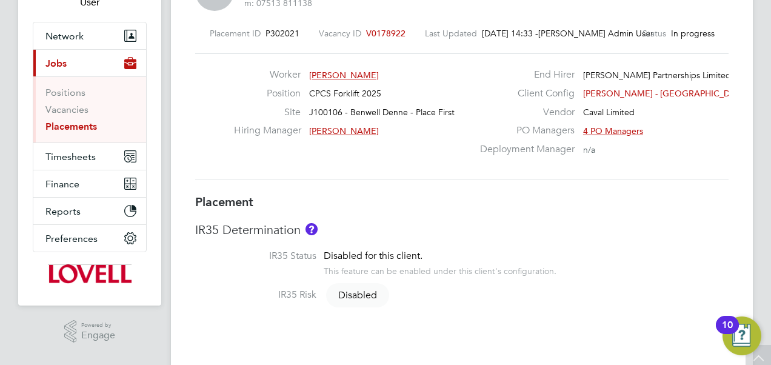
scroll to position [0, 0]
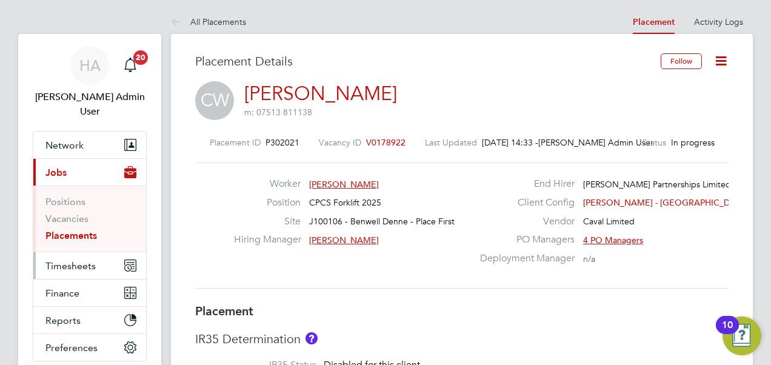
click at [72, 260] on span "Timesheets" at bounding box center [70, 266] width 50 height 12
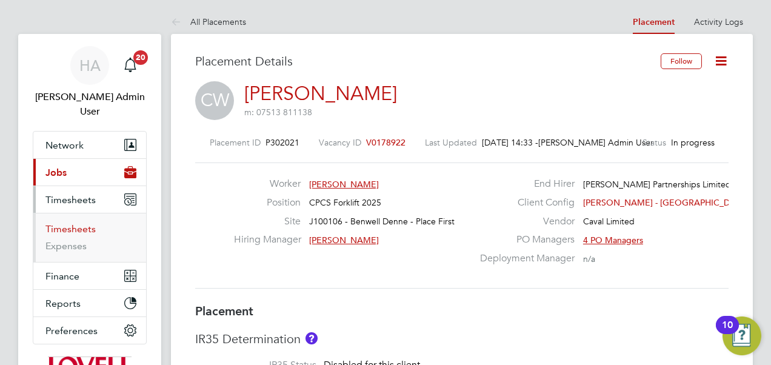
click at [73, 223] on link "Timesheets" at bounding box center [70, 229] width 50 height 12
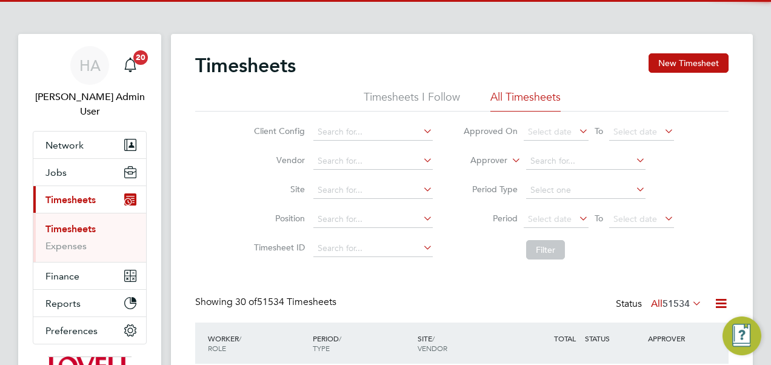
scroll to position [30, 105]
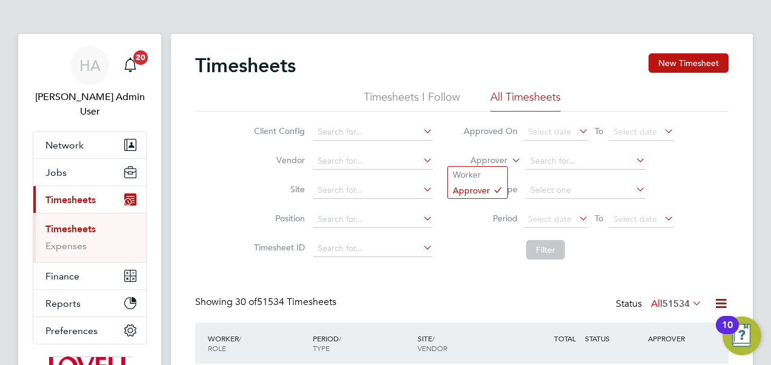
click at [509, 162] on icon at bounding box center [509, 156] width 0 height 11
click at [485, 173] on li "Worker" at bounding box center [477, 175] width 59 height 16
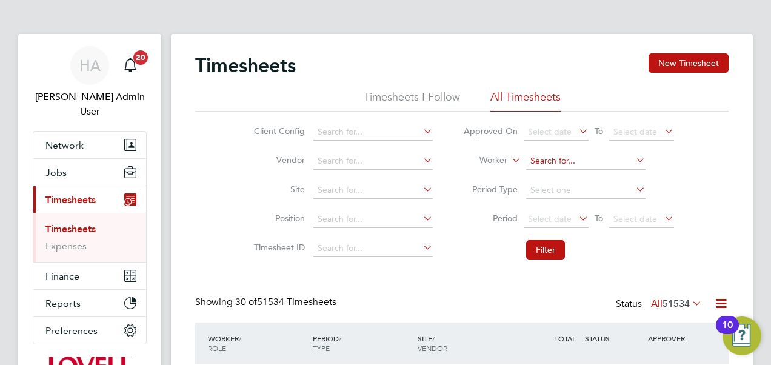
click at [545, 159] on input at bounding box center [585, 161] width 119 height 17
click at [546, 196] on b "Craig" at bounding box center [565, 193] width 70 height 10
type input "Craig Ward"
click at [543, 247] on button "Filter" at bounding box center [545, 249] width 39 height 19
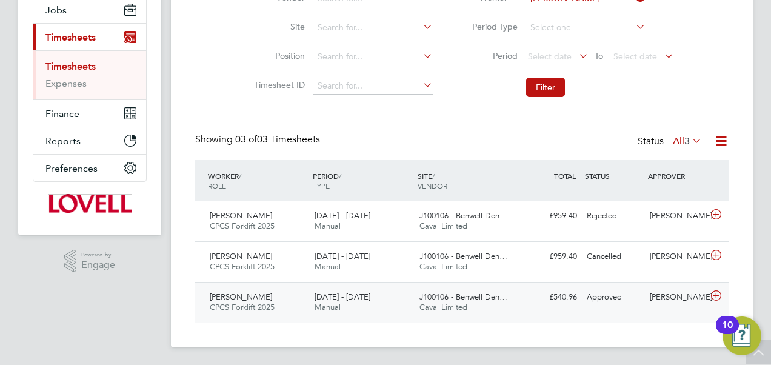
click at [469, 305] on div "J100106 - Benwell Den… Caval Limited" at bounding box center [467, 302] width 105 height 30
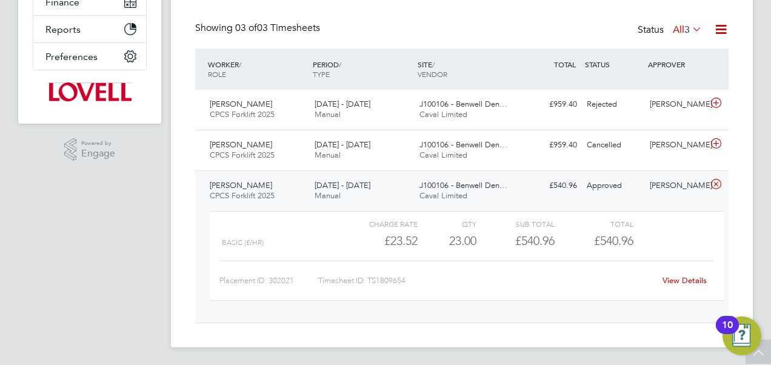
scroll to position [274, 0]
click at [693, 279] on link "View Details" at bounding box center [684, 280] width 44 height 10
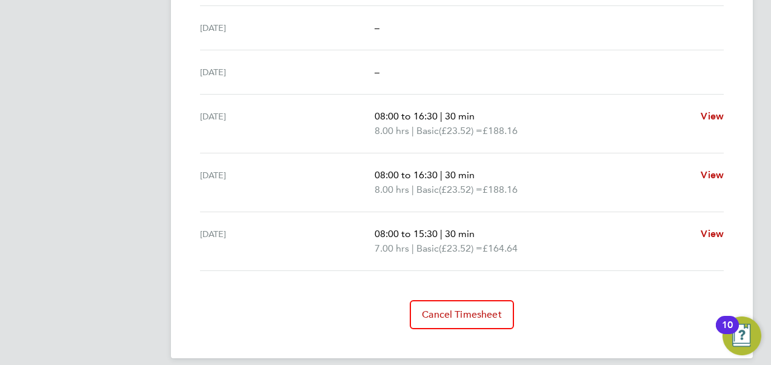
scroll to position [489, 0]
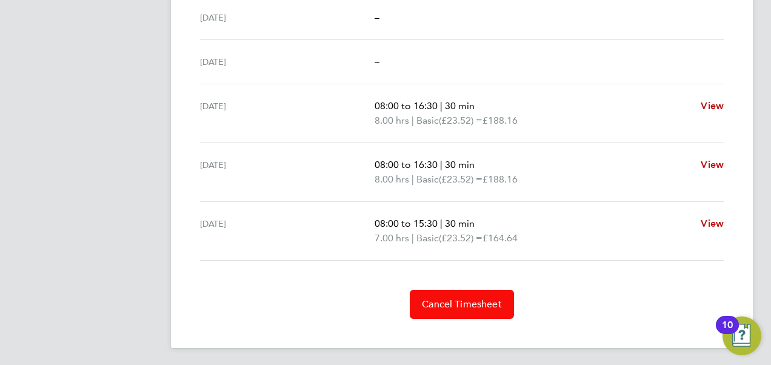
click at [435, 298] on span "Cancel Timesheet" at bounding box center [462, 304] width 80 height 12
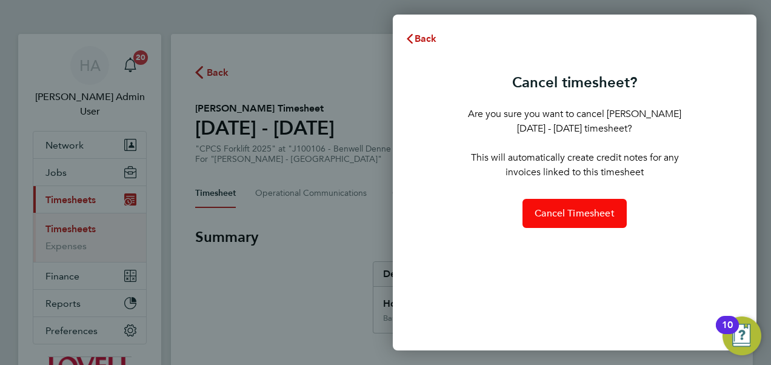
click at [573, 215] on span "Cancel Timesheet" at bounding box center [574, 213] width 80 height 12
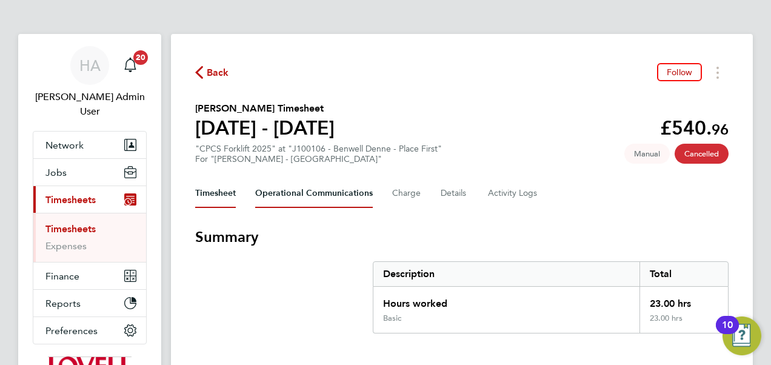
click at [351, 193] on Communications-tab "Operational Communications" at bounding box center [314, 193] width 118 height 29
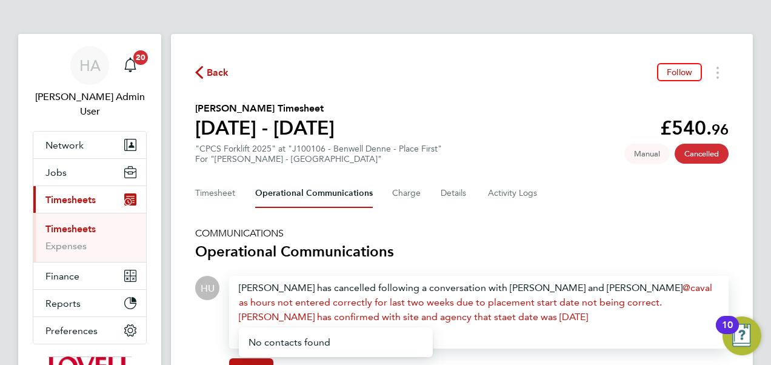
click at [458, 315] on span "caval as hours not entered correctly for last two weeks due to placement start …" at bounding box center [475, 302] width 473 height 41
click at [572, 319] on div "nicola has cancelled following a conversation with Nick Mackinnon and Brogan ca…" at bounding box center [479, 303] width 480 height 44
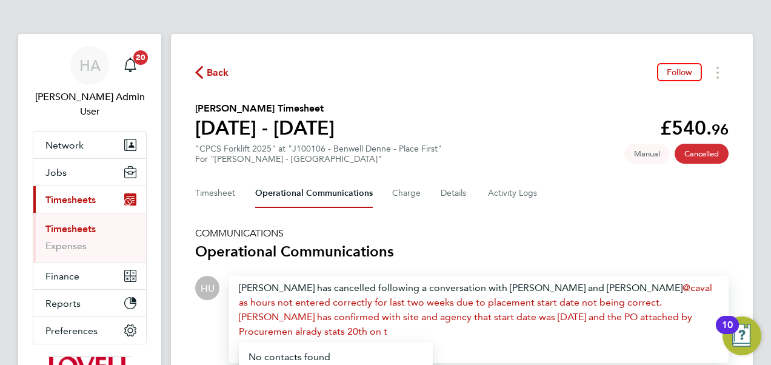
click at [289, 335] on span "caval as hours not entered correctly for last two weeks due to placement start …" at bounding box center [475, 309] width 473 height 55
click at [337, 331] on span "caval as hours not entered correctly for last two weeks due to placement start …" at bounding box center [475, 309] width 473 height 55
click at [397, 332] on div "nicola has cancelled following a conversation with Nick Mackinnon and Brogan ca…" at bounding box center [479, 310] width 480 height 58
click at [307, 332] on span "caval as hours not entered correctly for last two weeks due to placement start …" at bounding box center [475, 309] width 473 height 55
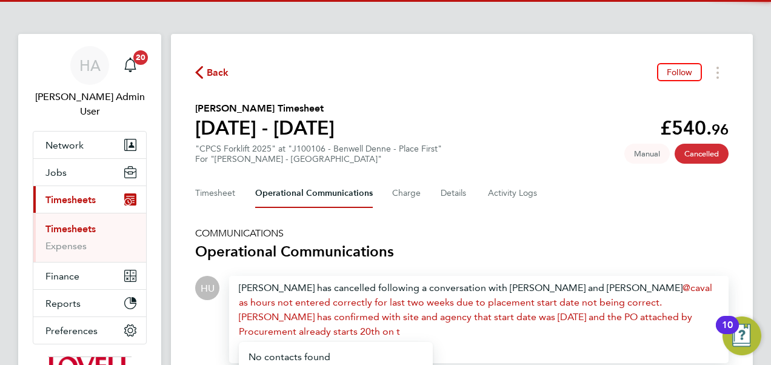
click at [412, 327] on div "nicola has cancelled following a conversation with Nick Mackinnon and Brogan ca…" at bounding box center [479, 310] width 480 height 58
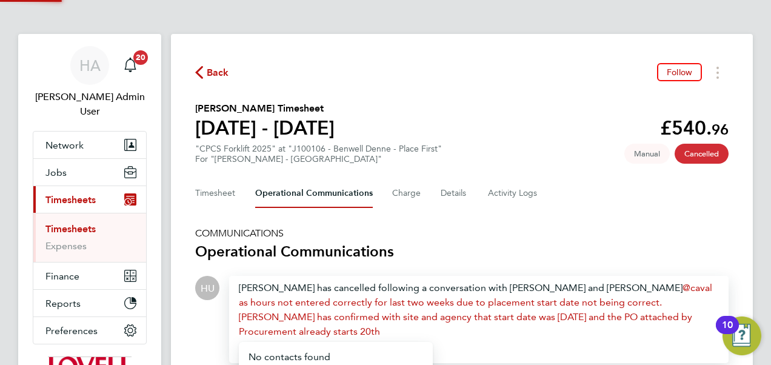
scroll to position [165, 0]
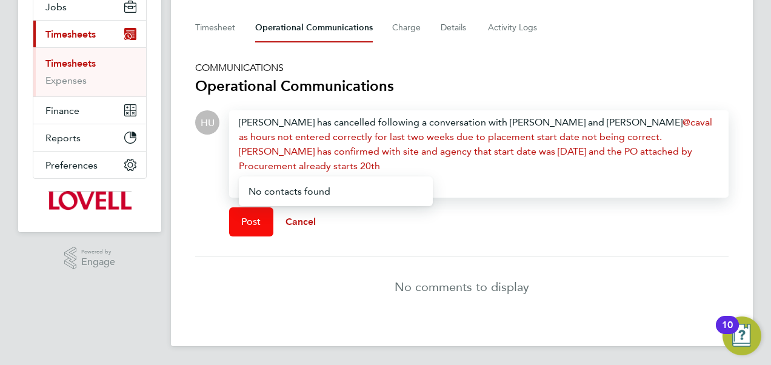
click at [267, 223] on button "Post" at bounding box center [251, 221] width 44 height 29
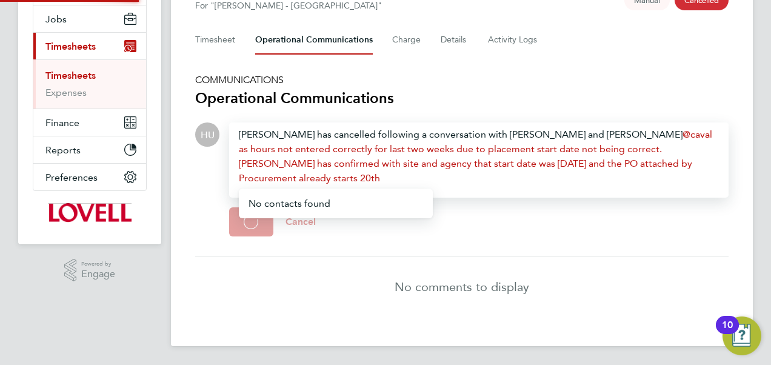
scroll to position [80, 0]
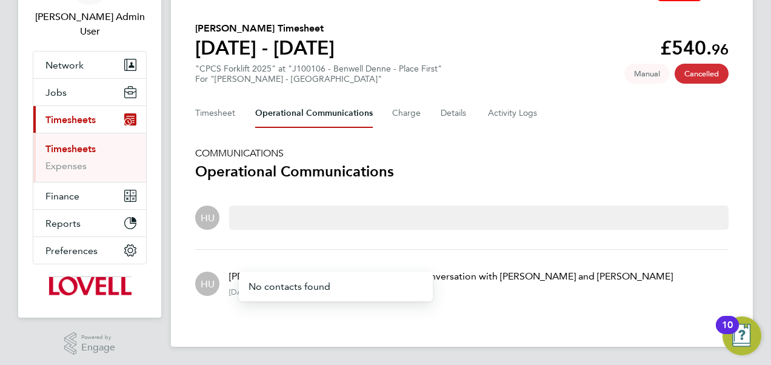
click at [361, 257] on li "HU nicola has cancelled following a conversation with Nick Mackinnon and Brogan…" at bounding box center [461, 284] width 533 height 68
click at [528, 69] on section "Craig Ward's Timesheet 23 - 29 Aug 2025 £540. 96 "CPCS Forklift 2025" at "J1001…" at bounding box center [461, 52] width 533 height 63
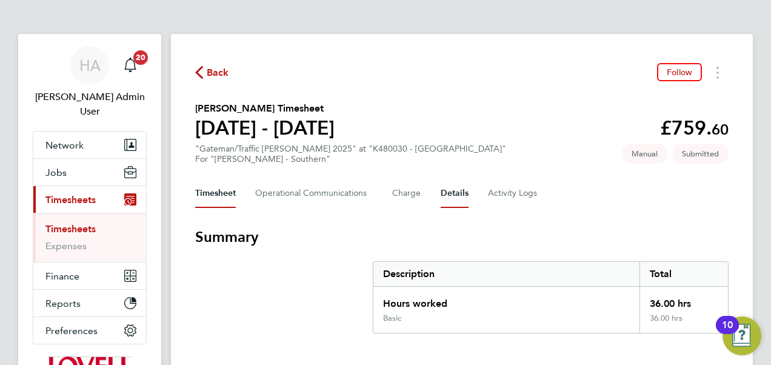
click at [454, 188] on button "Details" at bounding box center [455, 193] width 28 height 29
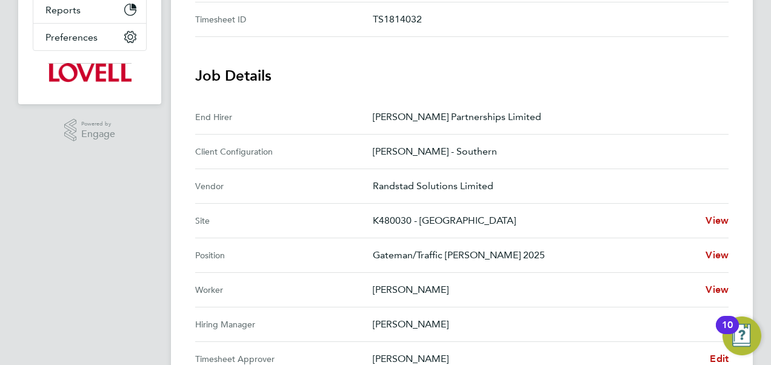
scroll to position [295, 0]
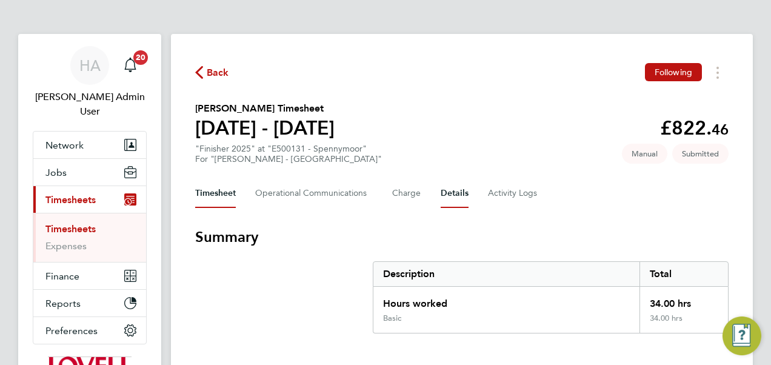
click at [443, 195] on button "Details" at bounding box center [455, 193] width 28 height 29
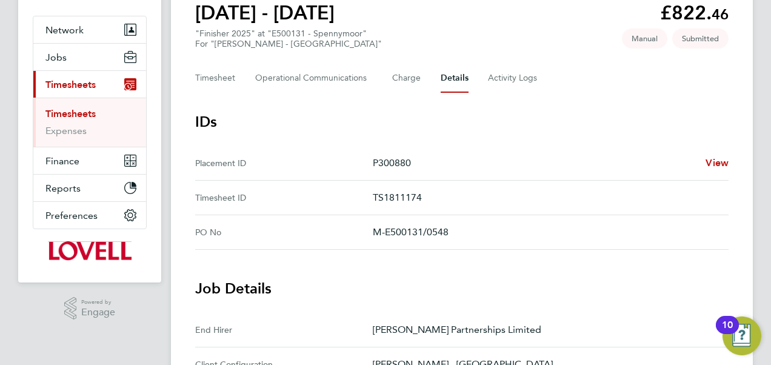
scroll to position [115, 0]
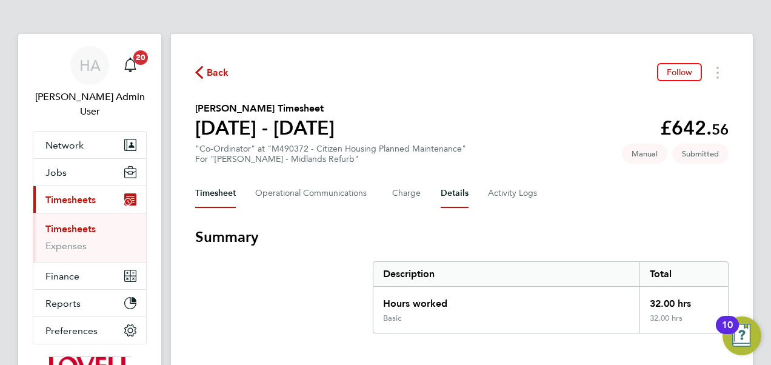
click at [454, 187] on button "Details" at bounding box center [455, 193] width 28 height 29
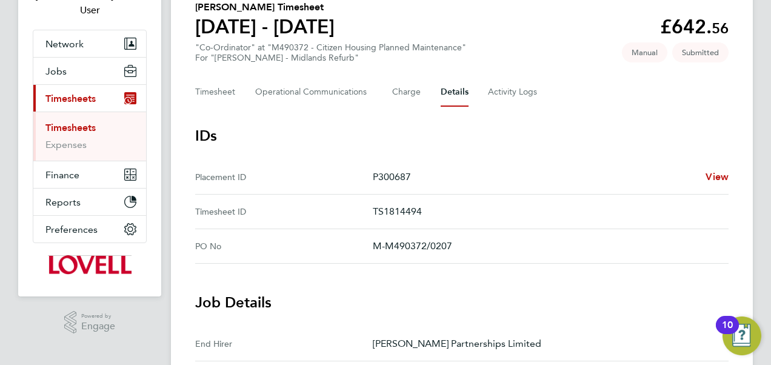
scroll to position [102, 0]
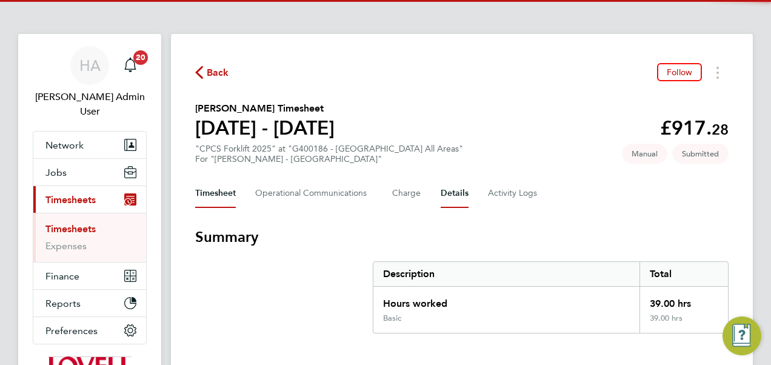
click at [453, 190] on button "Details" at bounding box center [455, 193] width 28 height 29
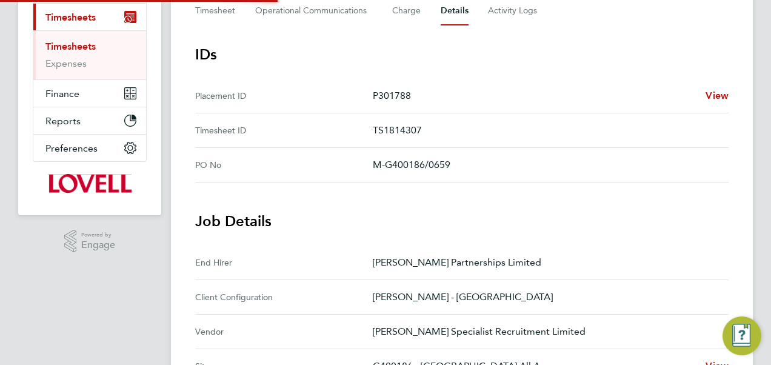
scroll to position [227, 0]
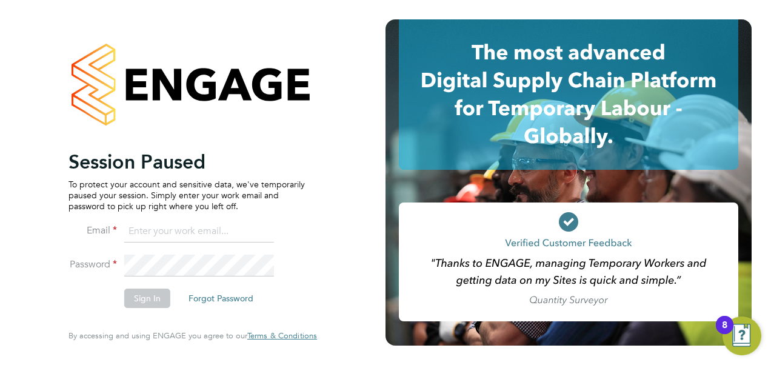
click at [154, 224] on input at bounding box center [199, 232] width 150 height 22
click at [142, 231] on input at bounding box center [199, 232] width 150 height 22
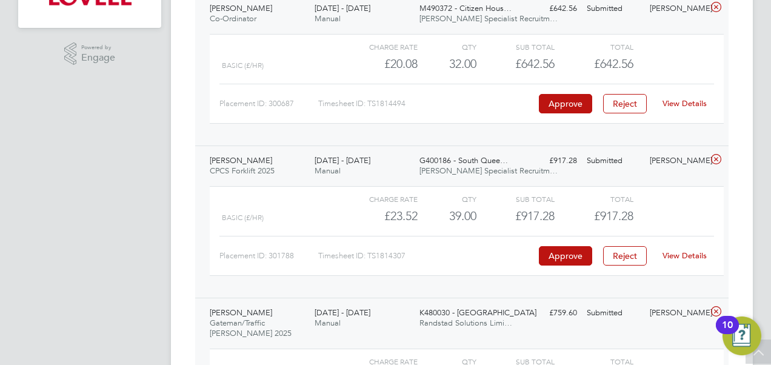
scroll to position [349, 0]
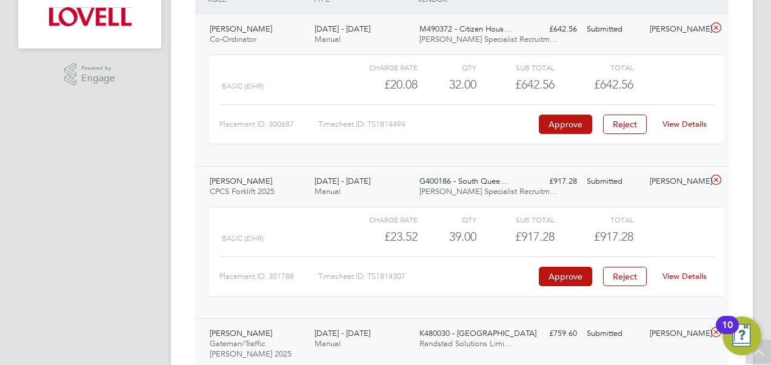
click at [691, 276] on link "View Details" at bounding box center [684, 276] width 44 height 10
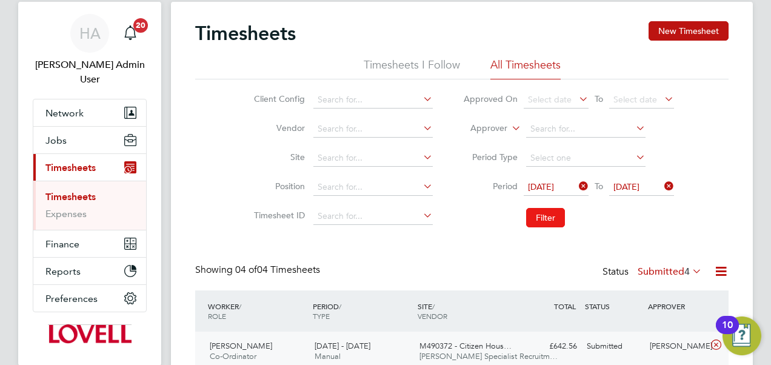
click at [545, 211] on button "Filter" at bounding box center [545, 217] width 39 height 19
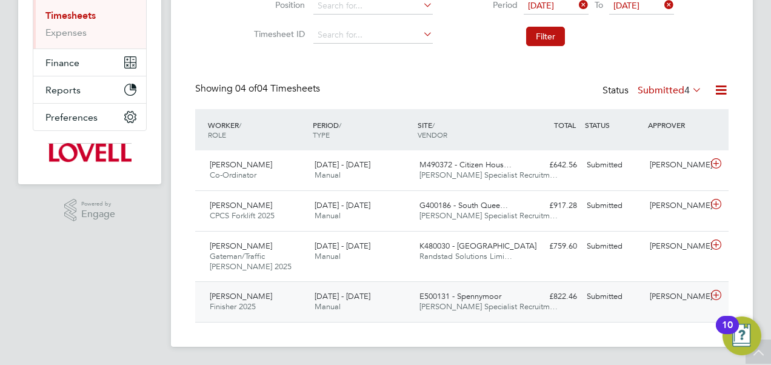
click at [673, 304] on div "[PERSON_NAME]" at bounding box center [676, 297] width 63 height 20
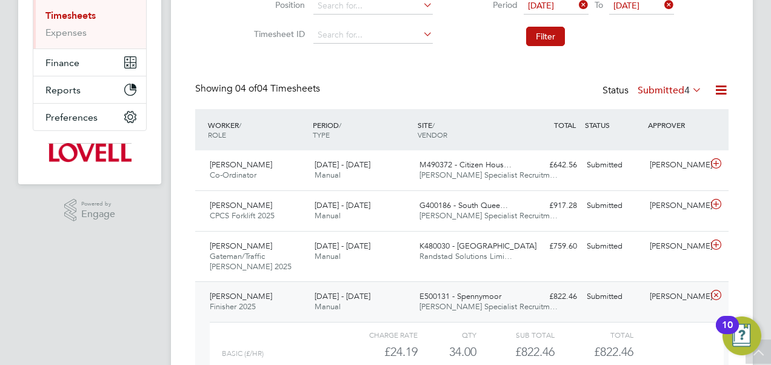
scroll to position [325, 0]
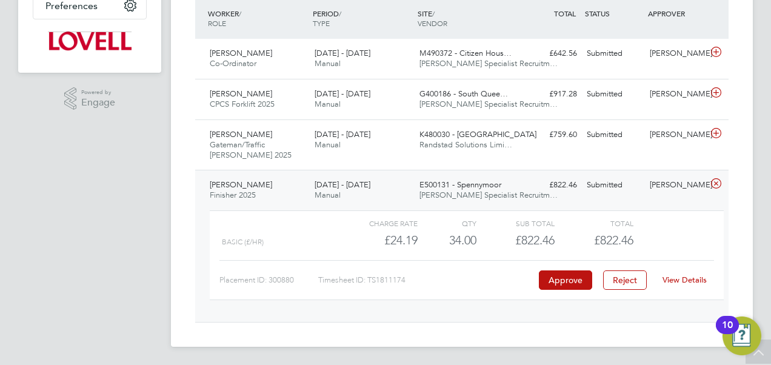
click at [665, 278] on link "View Details" at bounding box center [684, 280] width 44 height 10
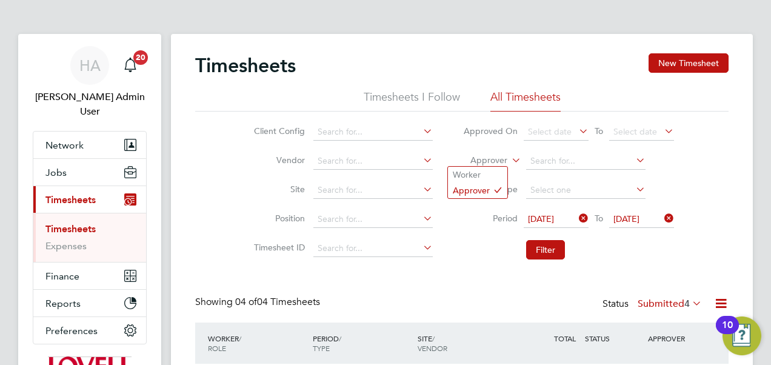
click at [488, 155] on label "Approver" at bounding box center [480, 161] width 55 height 12
click at [478, 176] on li "Worker" at bounding box center [477, 175] width 59 height 16
click at [537, 159] on input at bounding box center [585, 161] width 119 height 17
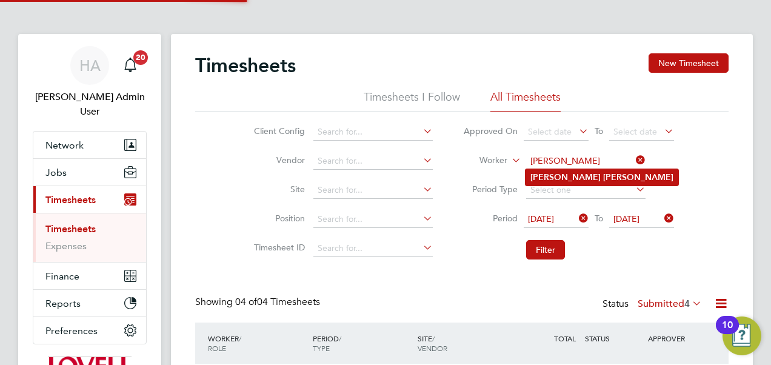
click at [537, 181] on b "Martin" at bounding box center [565, 177] width 70 height 10
type input "Martin Mccabe"
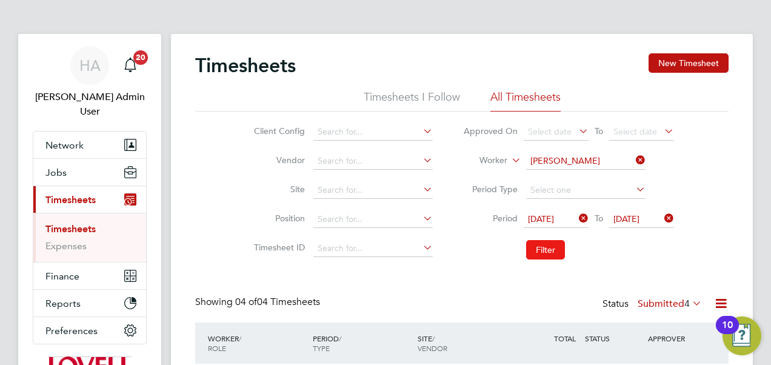
click at [548, 244] on button "Filter" at bounding box center [545, 249] width 39 height 19
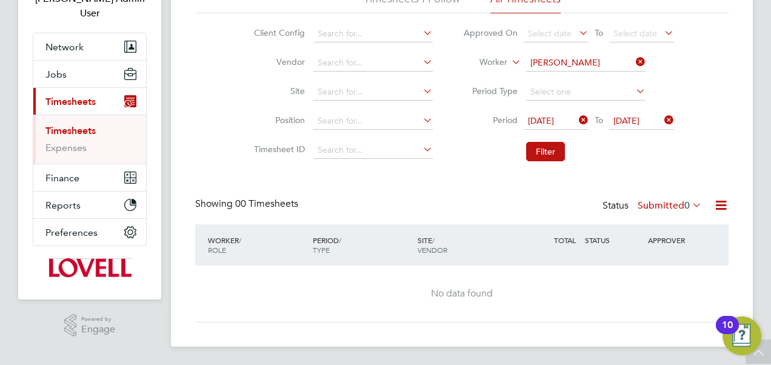
click at [647, 200] on label "Submitted 0" at bounding box center [670, 205] width 64 height 12
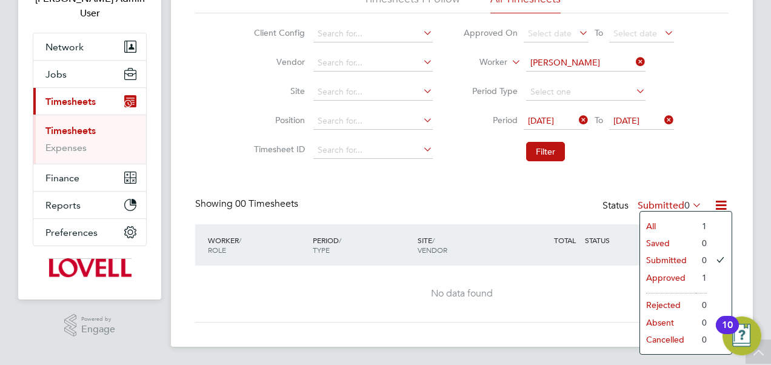
click at [649, 221] on li "All" at bounding box center [668, 226] width 56 height 17
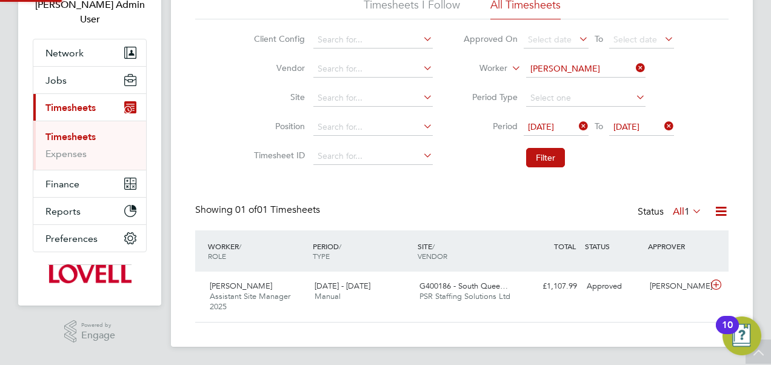
scroll to position [30, 105]
click at [509, 297] on span "PSR Staffing Solutions Ltd" at bounding box center [464, 296] width 91 height 10
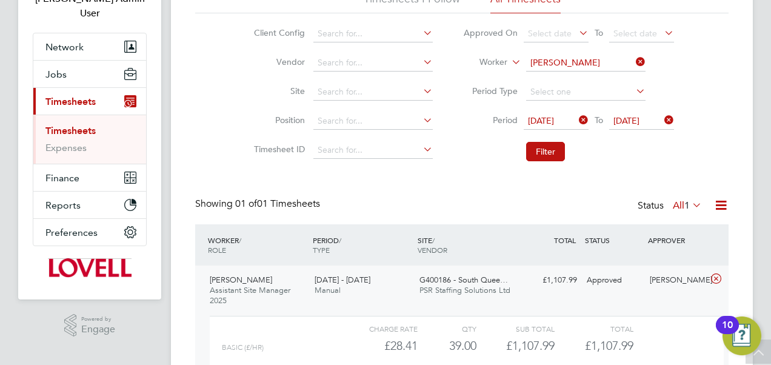
scroll to position [204, 0]
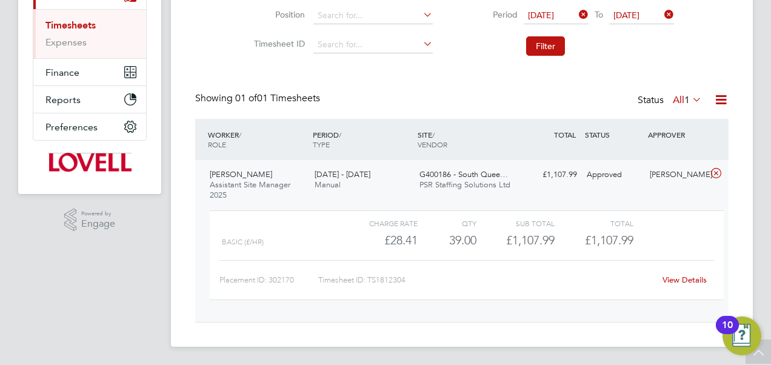
click at [678, 278] on link "View Details" at bounding box center [684, 280] width 44 height 10
click at [484, 75] on div "Timesheets New Timesheet Timesheets I Follow All Timesheets Client Config Vendo…" at bounding box center [461, 86] width 533 height 473
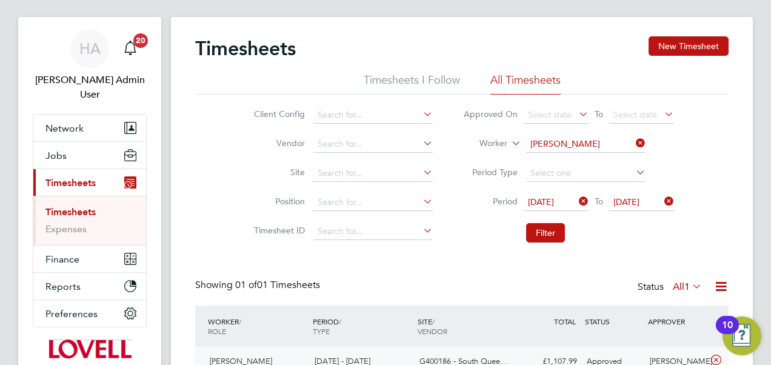
click at [633, 141] on icon at bounding box center [633, 143] width 0 height 17
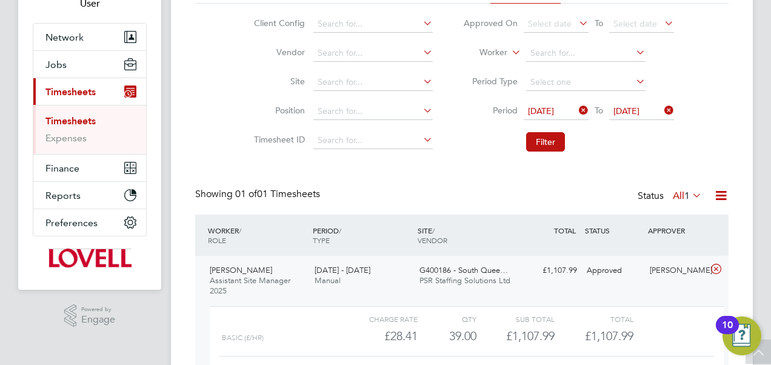
scroll to position [101, 0]
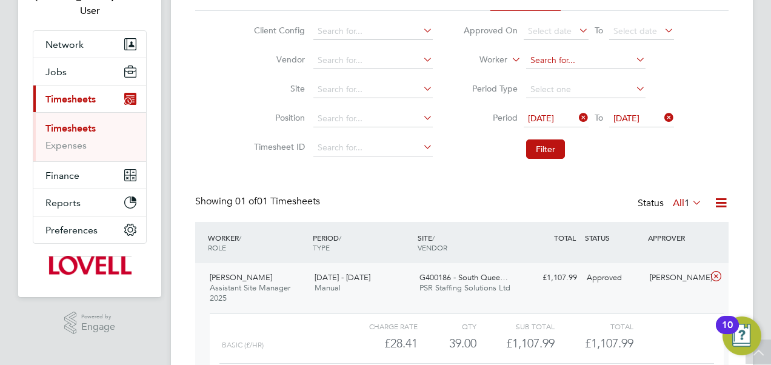
click at [538, 61] on input at bounding box center [585, 60] width 119 height 17
click at [712, 81] on div "Client Config Vendor Site Position Timesheet ID Approved On Select date To Sele…" at bounding box center [461, 88] width 533 height 154
click at [690, 201] on icon at bounding box center [690, 202] width 0 height 17
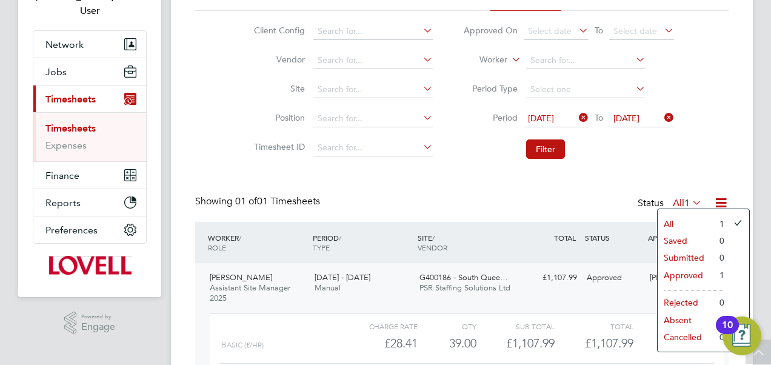
click at [600, 176] on div "Timesheets New Timesheet Timesheets I Follow All Timesheets Client Config Vendo…" at bounding box center [461, 189] width 533 height 473
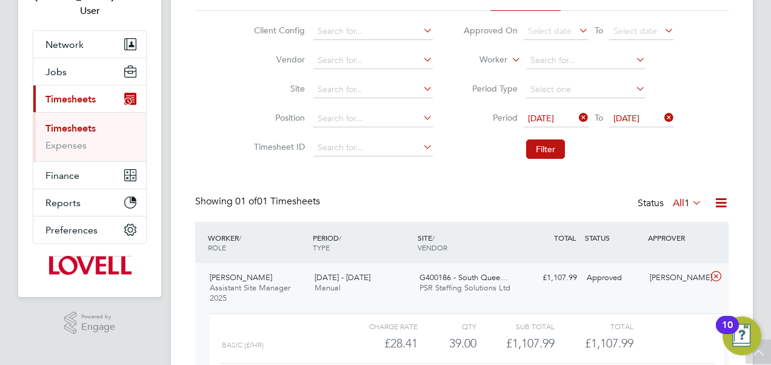
click at [576, 118] on icon at bounding box center [576, 117] width 0 height 17
click at [662, 113] on icon at bounding box center [662, 117] width 0 height 17
click at [335, 202] on div "Showing 01 of 01 Timesheets Status All 1" at bounding box center [461, 208] width 533 height 27
click at [216, 42] on div "Client Config Vendor Site Position Timesheet ID Approved On Select date To Sele…" at bounding box center [461, 88] width 533 height 154
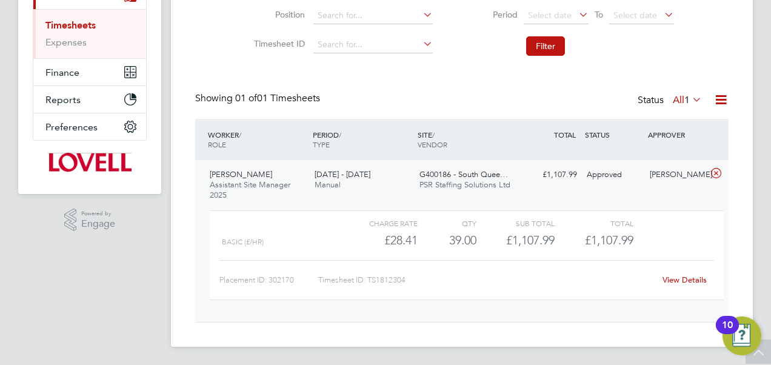
scroll to position [2, 0]
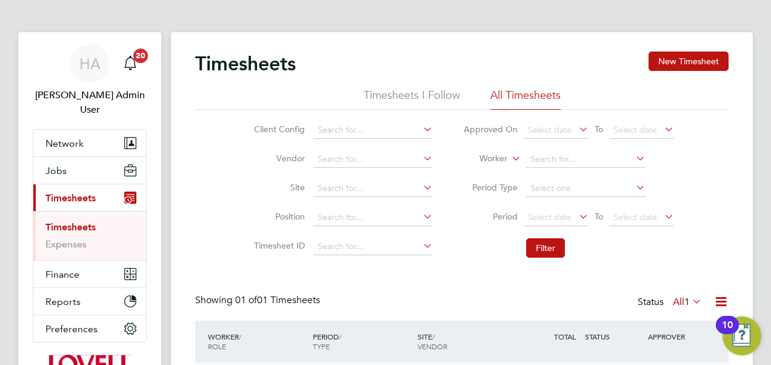
click at [503, 158] on label "Worker" at bounding box center [480, 159] width 55 height 12
click at [468, 188] on li "Approver" at bounding box center [477, 189] width 59 height 16
click at [336, 193] on input at bounding box center [372, 188] width 119 height 17
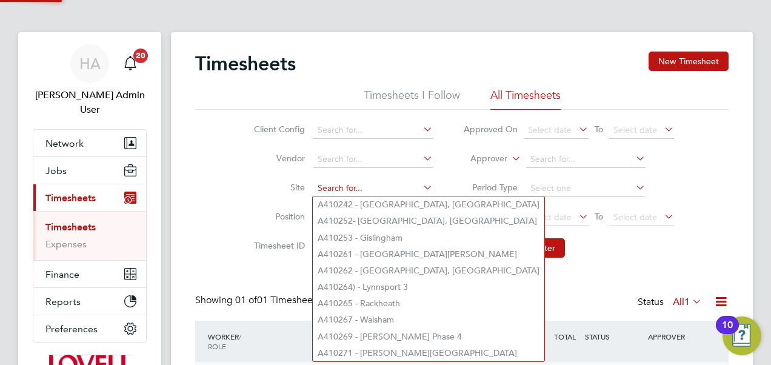
click at [331, 182] on input at bounding box center [372, 188] width 119 height 17
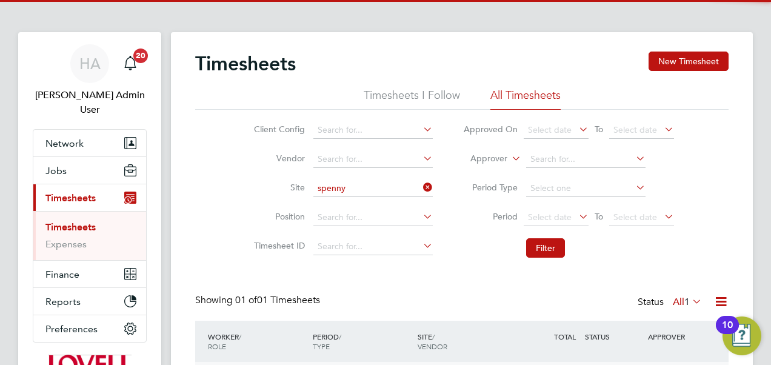
click at [336, 196] on li "E500131 - Spenny moor" at bounding box center [373, 204] width 120 height 16
type input "E500131 - Spennymoor"
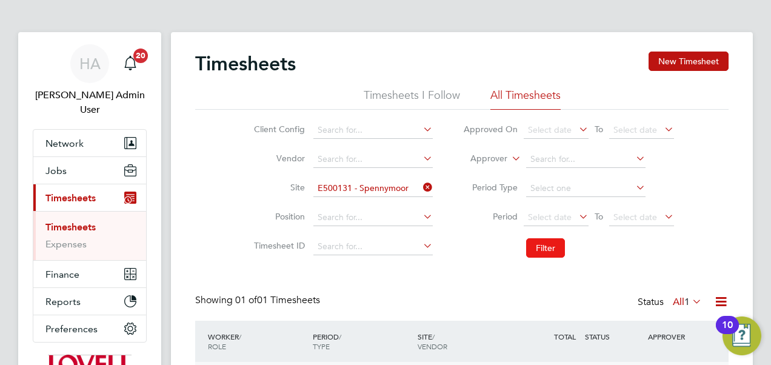
click at [538, 253] on button "Filter" at bounding box center [545, 247] width 39 height 19
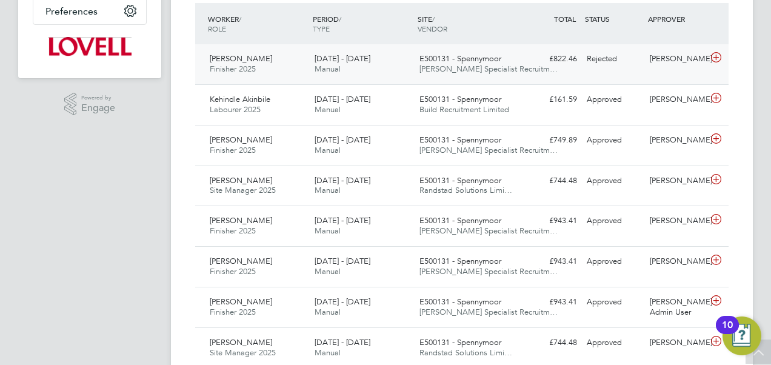
click at [345, 69] on div "23 - 29 Aug 2025 Manual" at bounding box center [362, 64] width 105 height 30
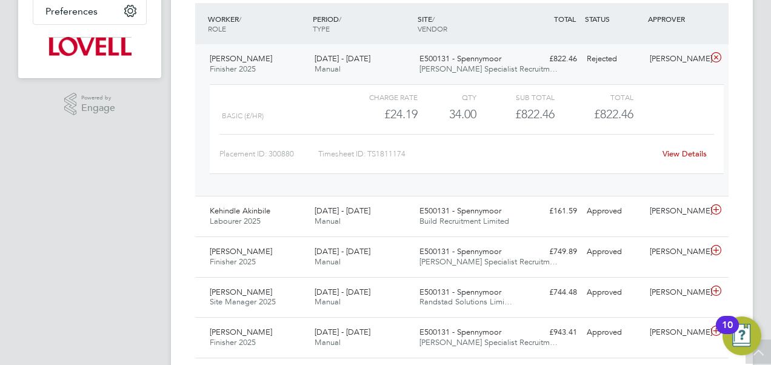
click at [667, 147] on div "View Details" at bounding box center [683, 153] width 59 height 19
click at [678, 154] on link "View Details" at bounding box center [684, 153] width 44 height 10
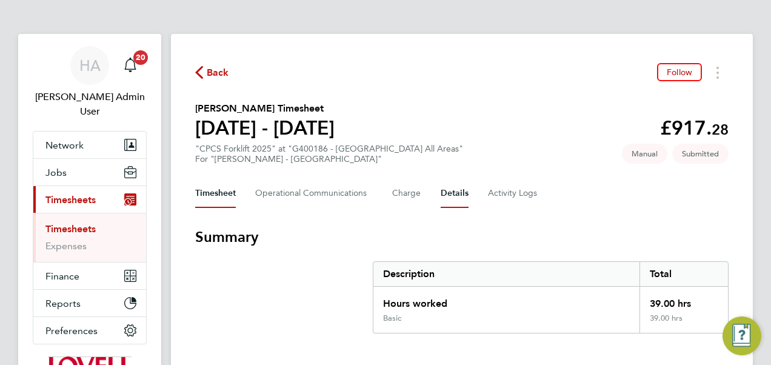
click at [441, 185] on button "Details" at bounding box center [455, 193] width 28 height 29
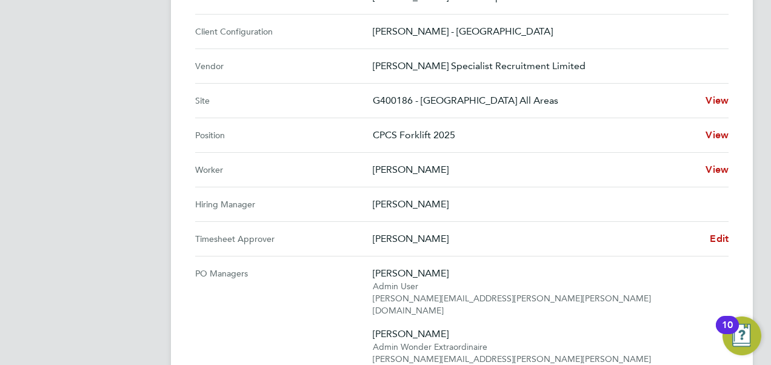
scroll to position [447, 0]
click at [719, 234] on span "Edit" at bounding box center [719, 239] width 19 height 12
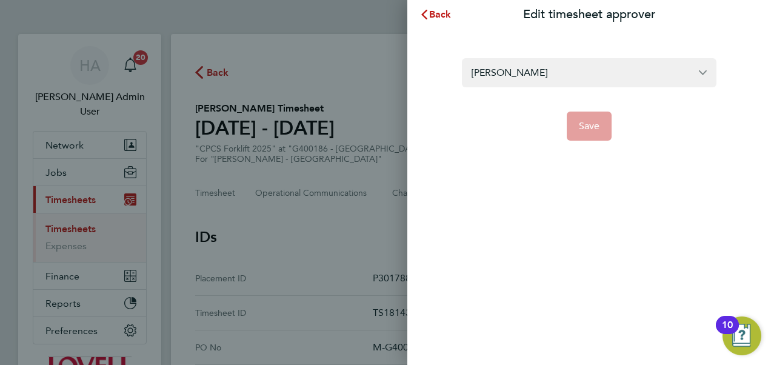
click at [479, 87] on form "[PERSON_NAME] Save" at bounding box center [589, 99] width 255 height 82
click at [484, 73] on input "[PERSON_NAME]" at bounding box center [589, 72] width 255 height 28
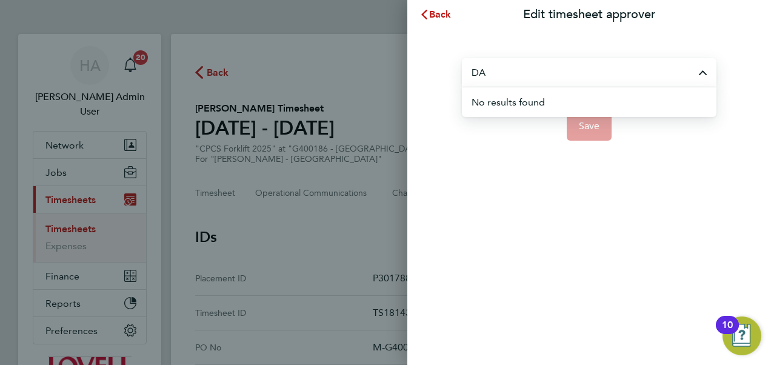
type input "D"
click at [502, 75] on input "[PERSON_NAME]" at bounding box center [589, 72] width 255 height 28
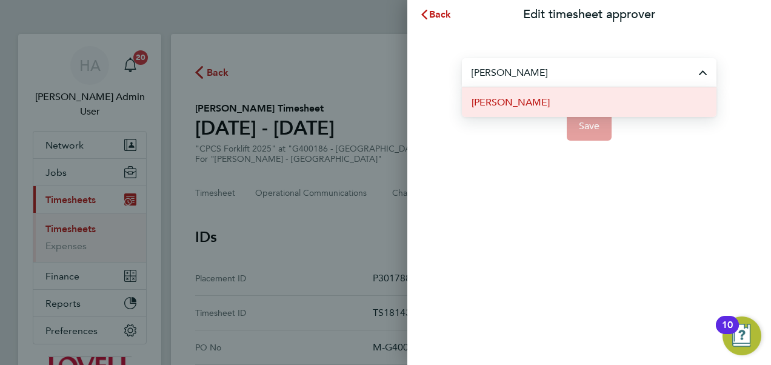
type input "[PERSON_NAME]"
click at [508, 101] on span "[PERSON_NAME]" at bounding box center [510, 102] width 78 height 15
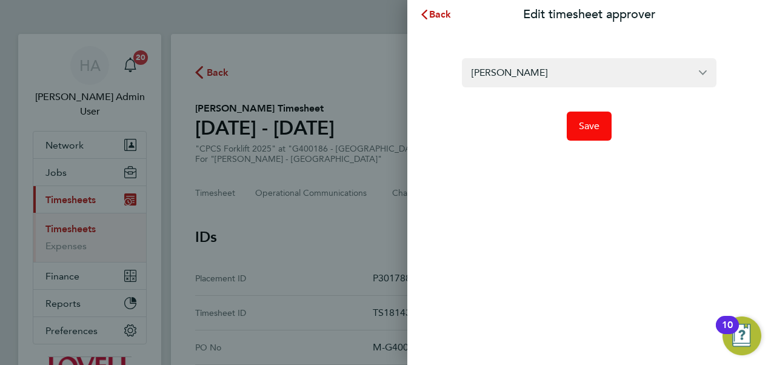
click at [582, 127] on span "Save" at bounding box center [589, 126] width 21 height 12
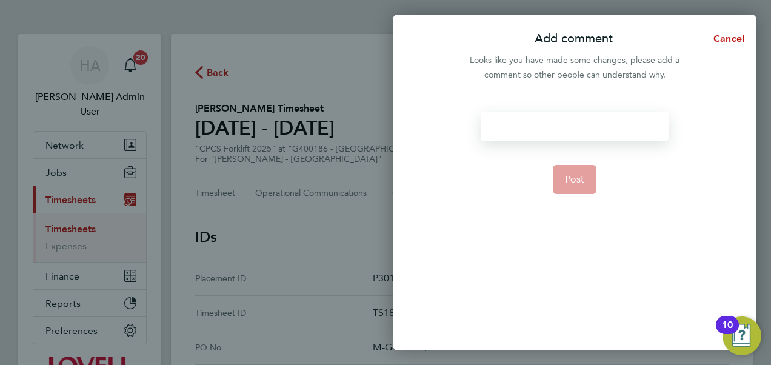
click at [564, 124] on div at bounding box center [574, 126] width 187 height 29
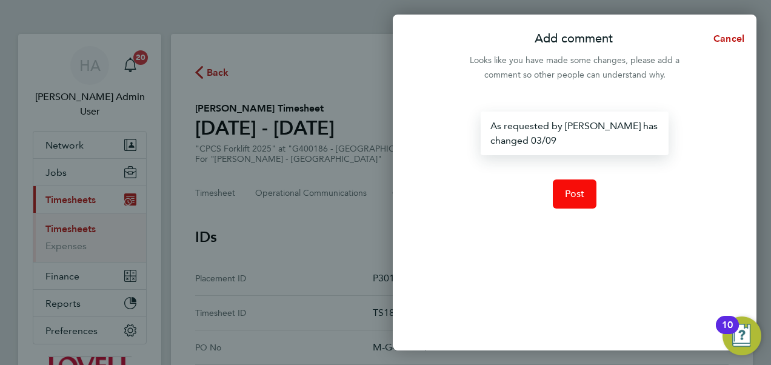
click at [577, 198] on span "Post" at bounding box center [575, 194] width 20 height 12
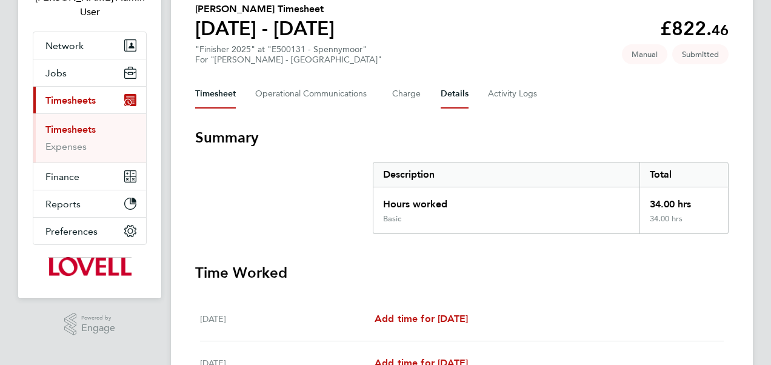
scroll to position [99, 0]
click at [459, 92] on button "Details" at bounding box center [455, 94] width 28 height 29
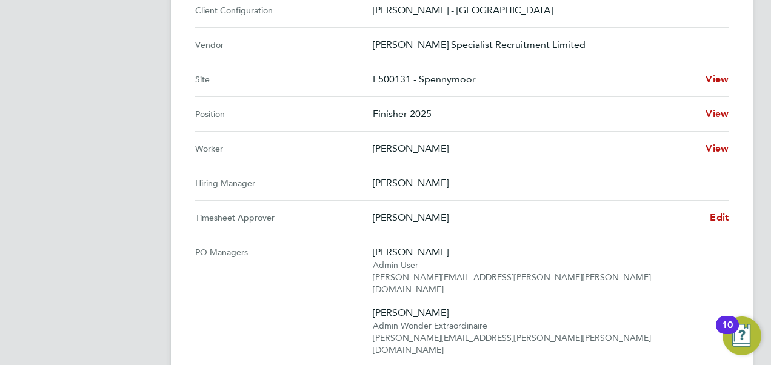
scroll to position [470, 0]
click at [722, 219] on span "Edit" at bounding box center [719, 217] width 19 height 12
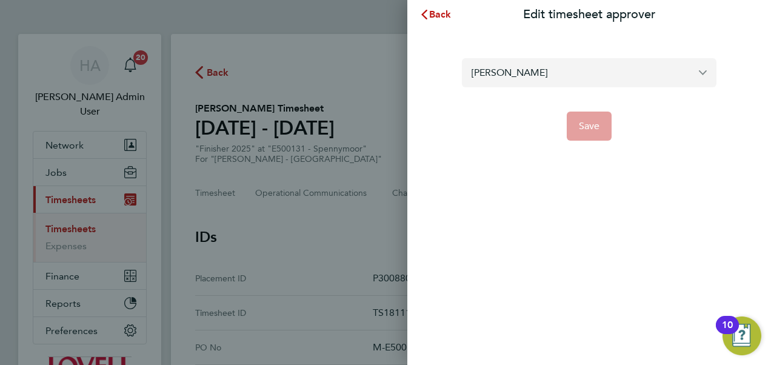
click at [486, 66] on input "[PERSON_NAME]" at bounding box center [589, 72] width 255 height 28
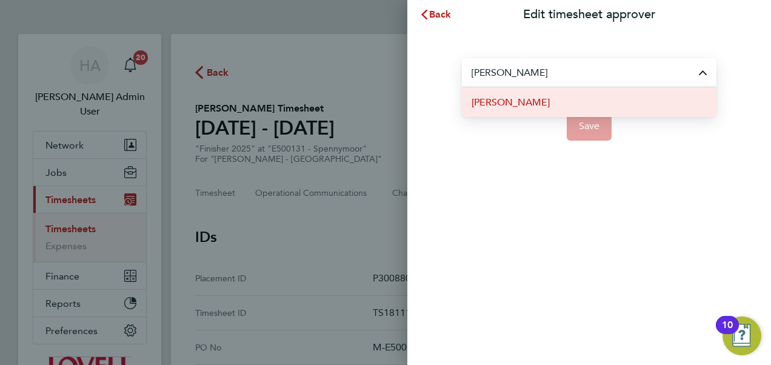
click at [490, 98] on span "[PERSON_NAME]" at bounding box center [510, 102] width 78 height 15
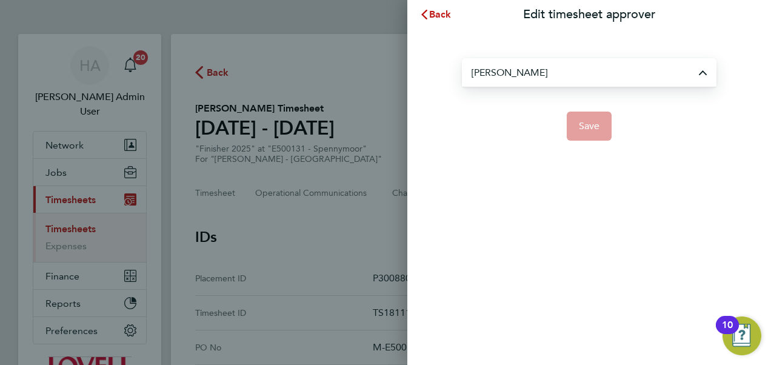
type input "[PERSON_NAME]"
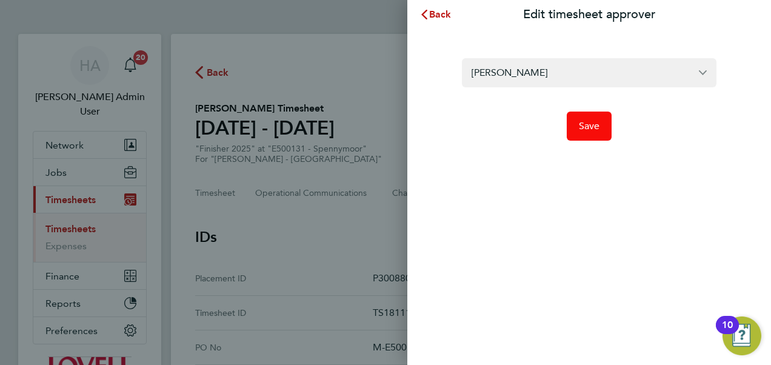
click at [582, 119] on button "Save" at bounding box center [589, 126] width 45 height 29
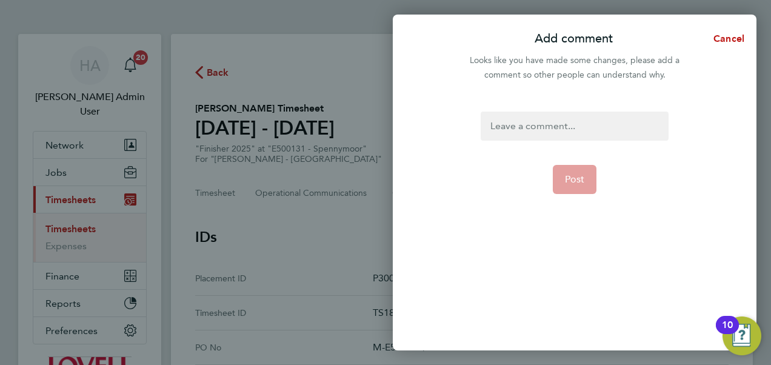
click at [512, 128] on div at bounding box center [574, 126] width 187 height 29
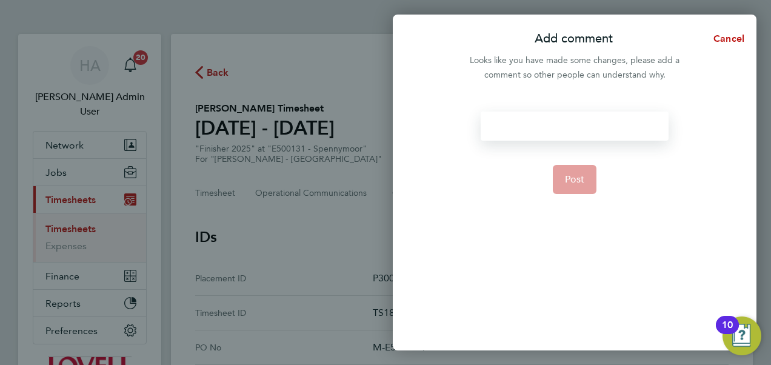
click at [512, 128] on div at bounding box center [574, 126] width 187 height 29
click at [528, 131] on div "Chris ALexander th" at bounding box center [574, 126] width 187 height 29
click at [574, 127] on div "Chris Alexander th" at bounding box center [574, 126] width 187 height 29
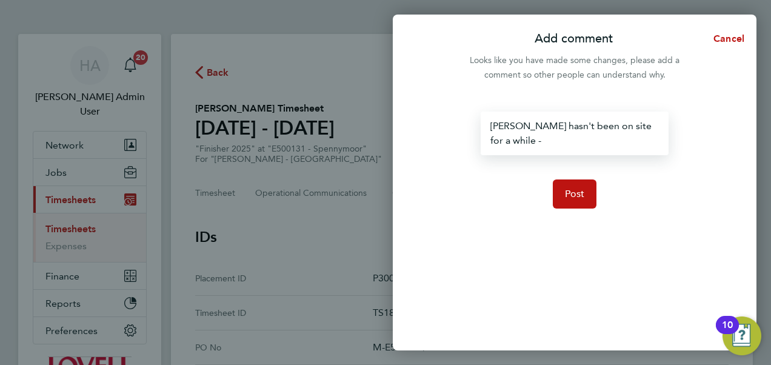
click at [587, 138] on div "Chris Alexander hasn't been on site for a while -" at bounding box center [574, 134] width 187 height 44
click at [582, 179] on form "Chris Alexander hasn't been on site for a while - Nic B 03/09 Post" at bounding box center [574, 187] width 197 height 150
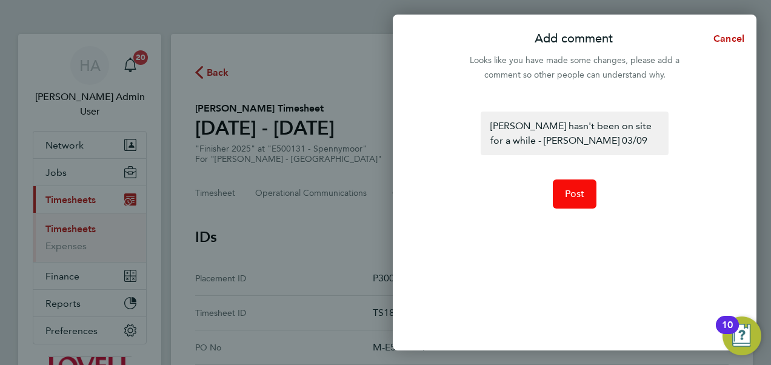
click at [569, 199] on span "Post" at bounding box center [575, 194] width 20 height 12
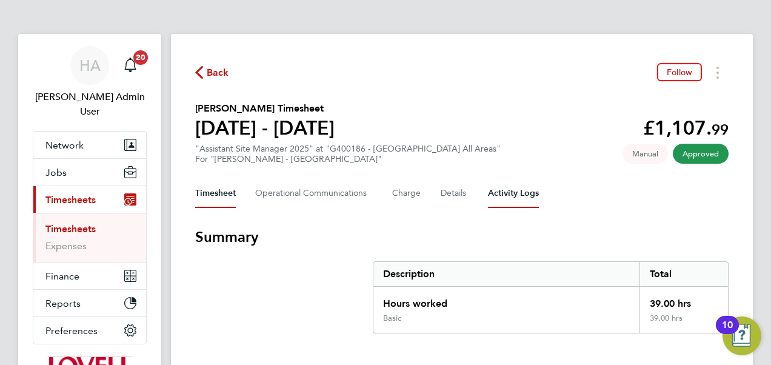
click at [510, 196] on Logs-tab "Activity Logs" at bounding box center [513, 193] width 51 height 29
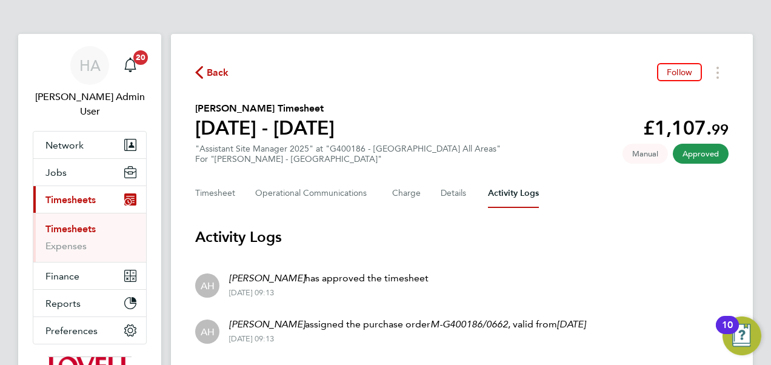
click at [207, 76] on span "Back" at bounding box center [218, 72] width 22 height 15
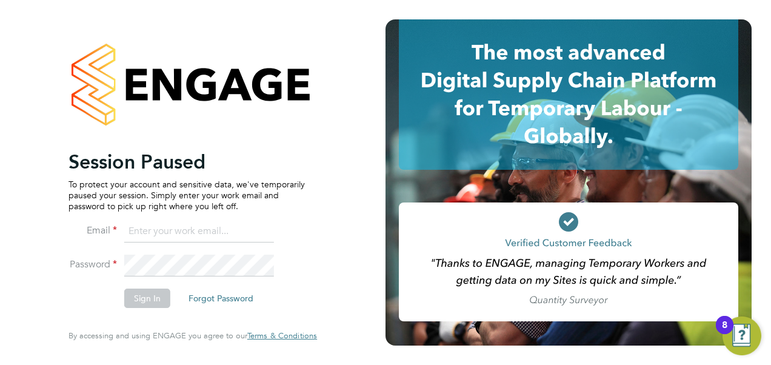
click at [131, 233] on input at bounding box center [199, 232] width 150 height 22
click at [181, 225] on input at bounding box center [199, 232] width 150 height 22
click at [144, 226] on input at bounding box center [199, 232] width 150 height 22
type input "[EMAIL_ADDRESS][PERSON_NAME][DOMAIN_NAME]"
click at [150, 295] on button "Sign In" at bounding box center [147, 297] width 46 height 19
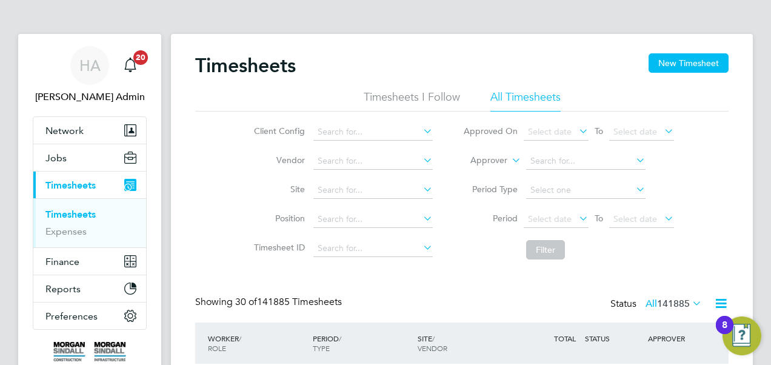
click at [215, 61] on h2 "Timesheets" at bounding box center [245, 65] width 101 height 24
click at [337, 195] on input at bounding box center [372, 190] width 119 height 17
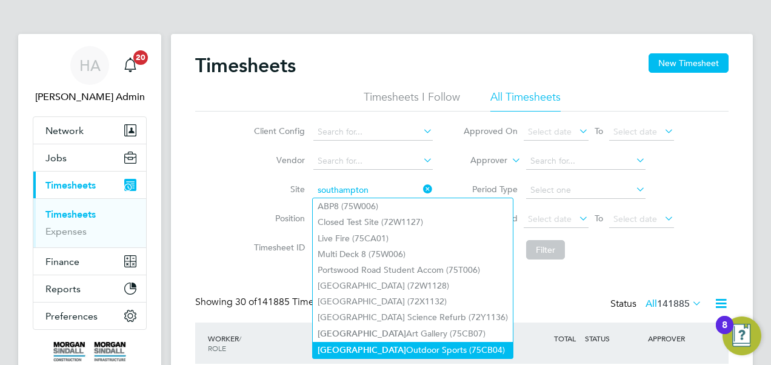
click at [353, 347] on b "Southampton" at bounding box center [362, 350] width 88 height 10
type input "Southampton Outdoor Sports (75CB04)"
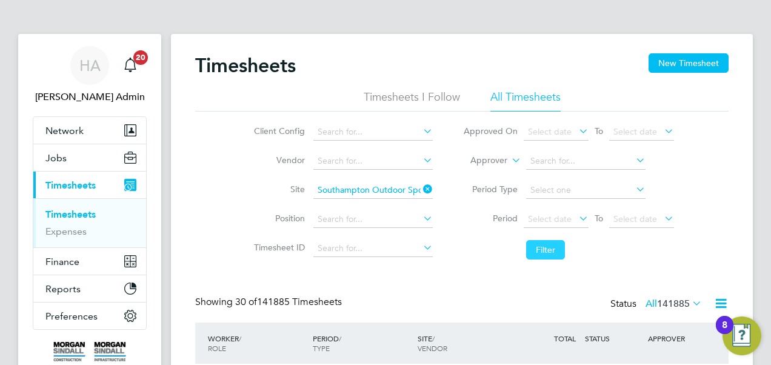
click at [553, 242] on button "Filter" at bounding box center [545, 249] width 39 height 19
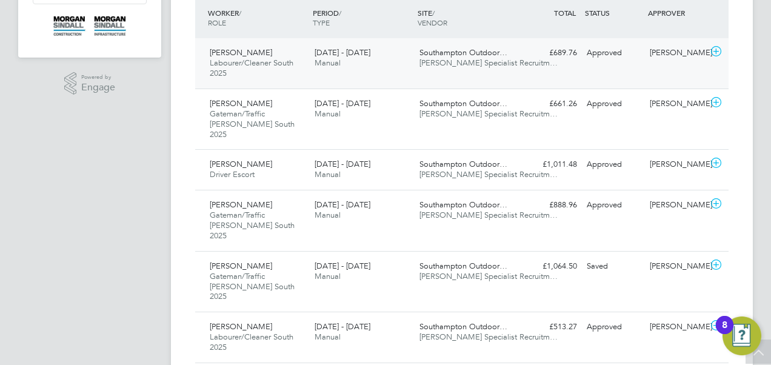
click at [442, 73] on div "Cailan Lesslie - Gallagher Labourer/Cleaner South 2025 23 - 29 Aug 2025 23 - 29…" at bounding box center [461, 63] width 533 height 50
click at [269, 43] on div "Cailan Lesslie - Gallagher Labourer/Cleaner South 2025 23 - 29 Aug 2025" at bounding box center [257, 63] width 105 height 41
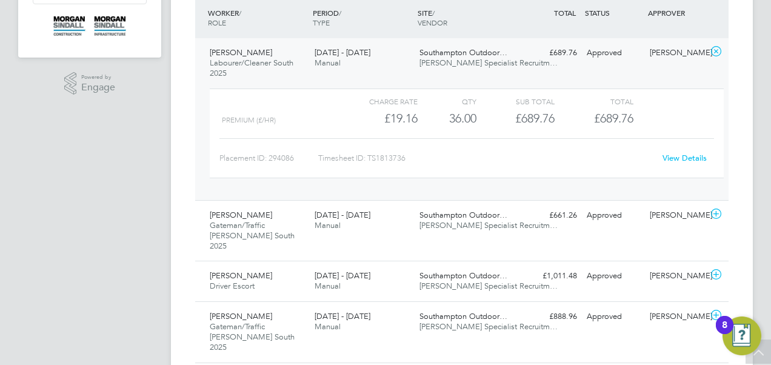
click at [263, 41] on div "Cailan Lesslie - Gallagher Labourer/Cleaner South 2025 23 - 29 Aug 2025 23 - 29…" at bounding box center [461, 119] width 533 height 162
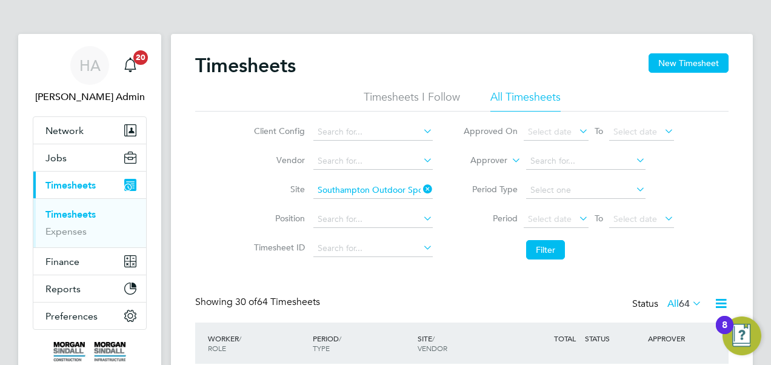
click at [421, 188] on icon at bounding box center [421, 189] width 0 height 17
click at [478, 204] on li "Period Type" at bounding box center [568, 190] width 241 height 29
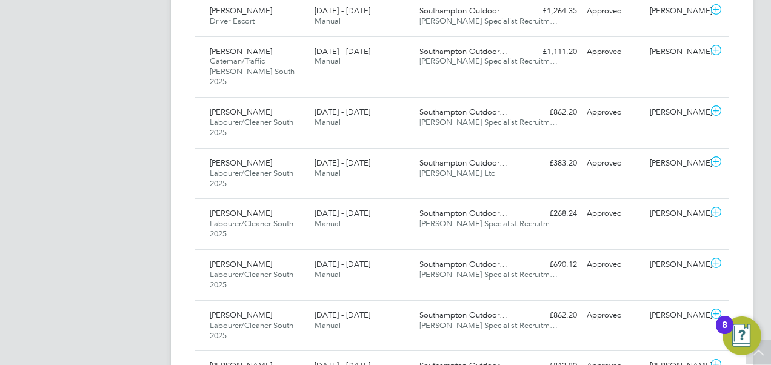
scroll to position [1532, 0]
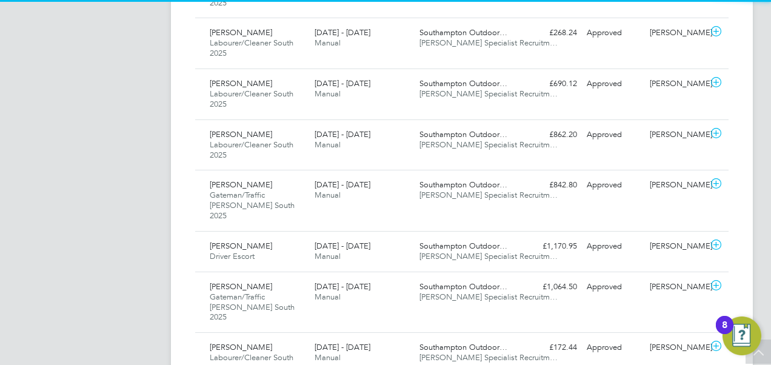
scroll to position [30, 105]
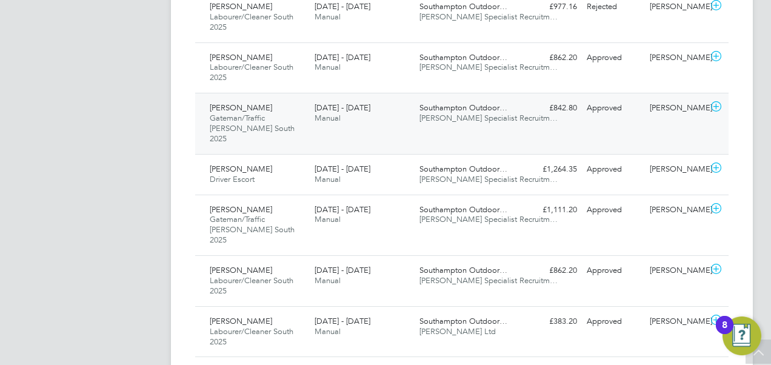
click at [474, 93] on div "John Bevis Gateman/Traffic Marshall South 2025 9 - 15 Aug 2025 9 - 15 Aug 2025 …" at bounding box center [461, 123] width 533 height 61
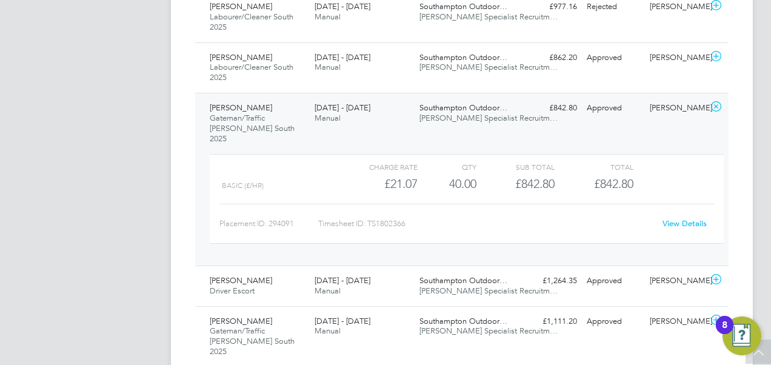
click at [405, 172] on div "Charge rate QTY Sub Total Total Basic (£/HR) £21.07 40 40.00 40 £842.80 £842.80…" at bounding box center [467, 199] width 514 height 90
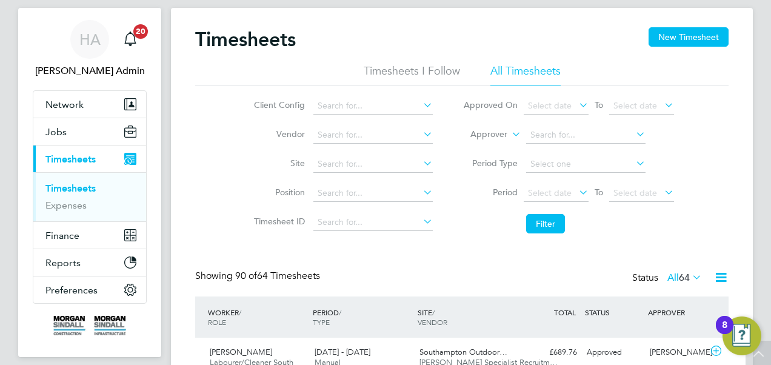
scroll to position [0, 0]
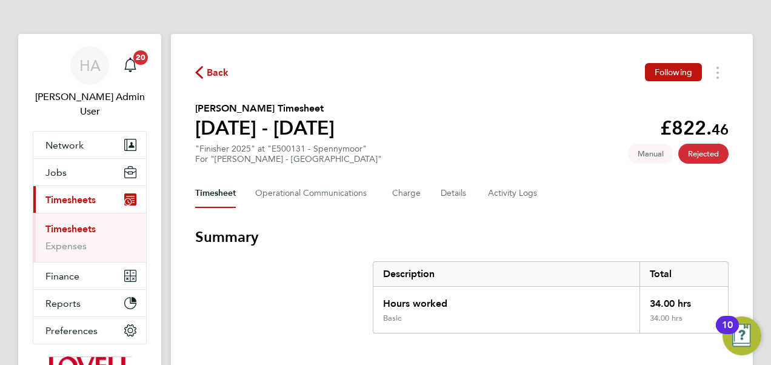
click at [199, 68] on icon "button" at bounding box center [199, 72] width 8 height 13
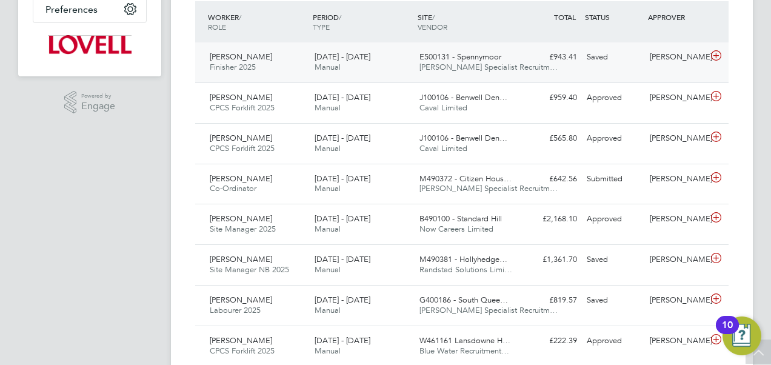
click at [387, 63] on div "[DATE] - [DATE] Manual" at bounding box center [362, 62] width 105 height 30
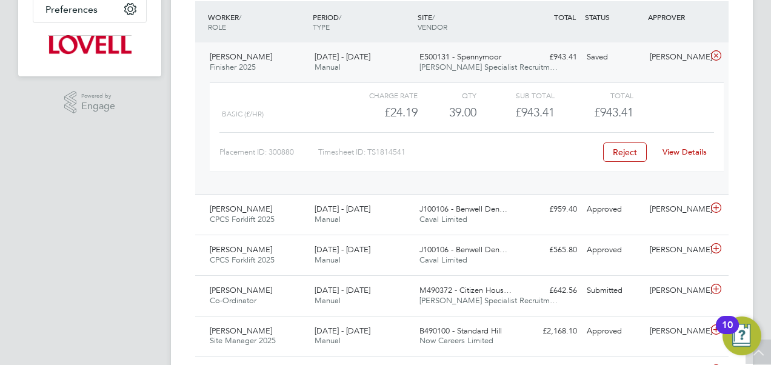
click at [694, 150] on link "View Details" at bounding box center [684, 152] width 44 height 10
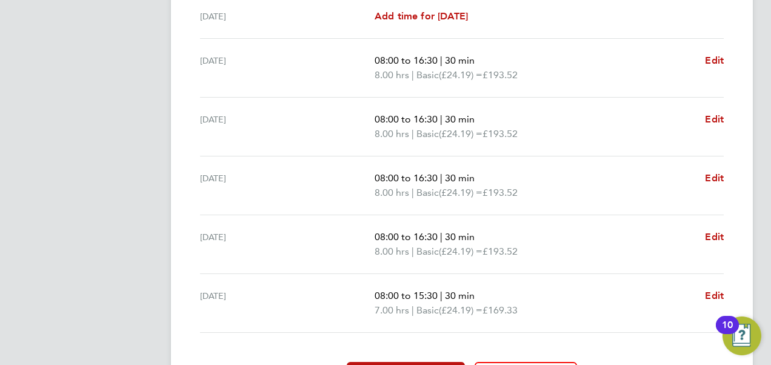
scroll to position [518, 0]
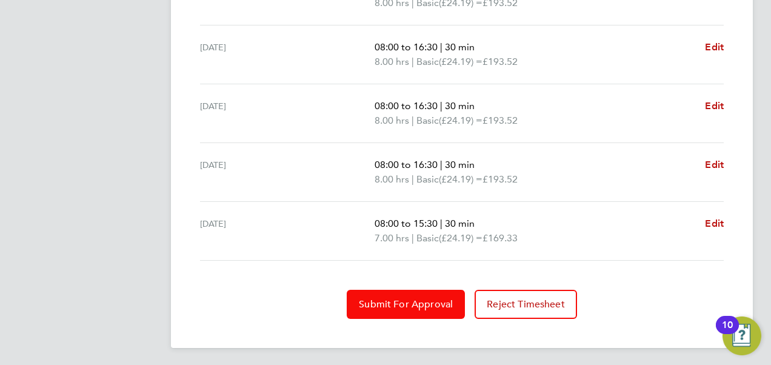
click at [413, 302] on span "Submit For Approval" at bounding box center [406, 304] width 94 height 12
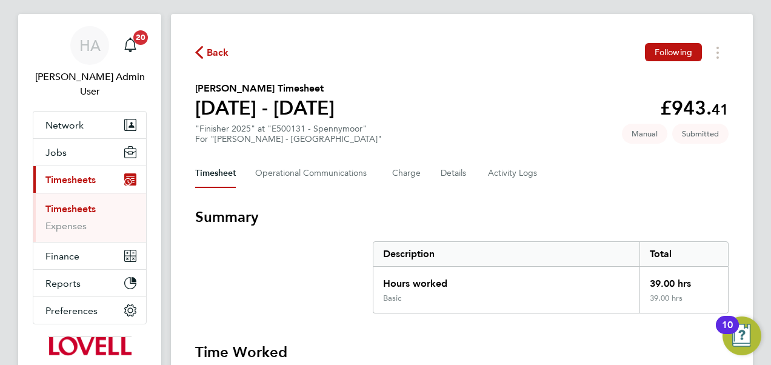
scroll to position [19, 0]
